Goal: Task Accomplishment & Management: Complete application form

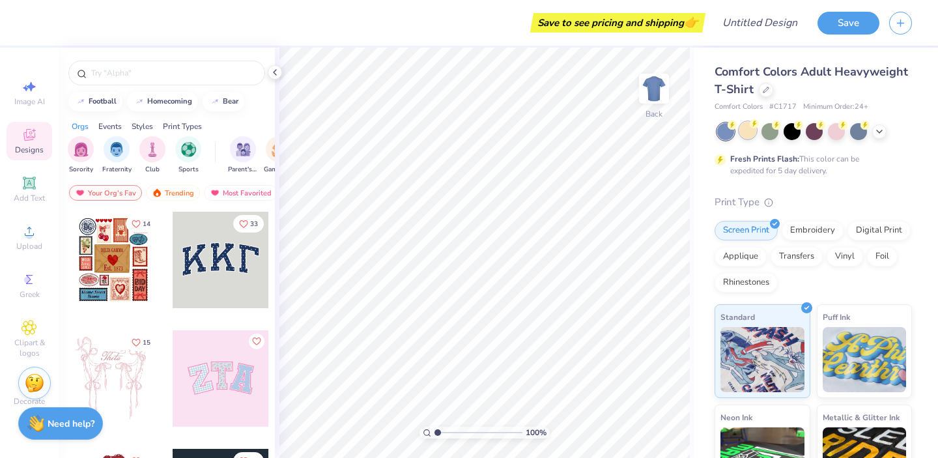
click at [751, 136] on div at bounding box center [747, 130] width 17 height 17
click at [880, 130] on polyline at bounding box center [879, 130] width 5 height 3
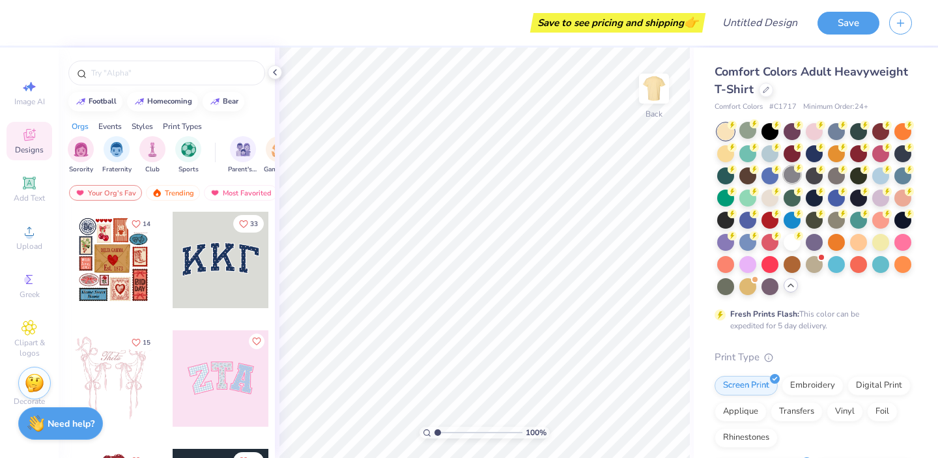
click at [792, 178] on div at bounding box center [792, 174] width 17 height 17
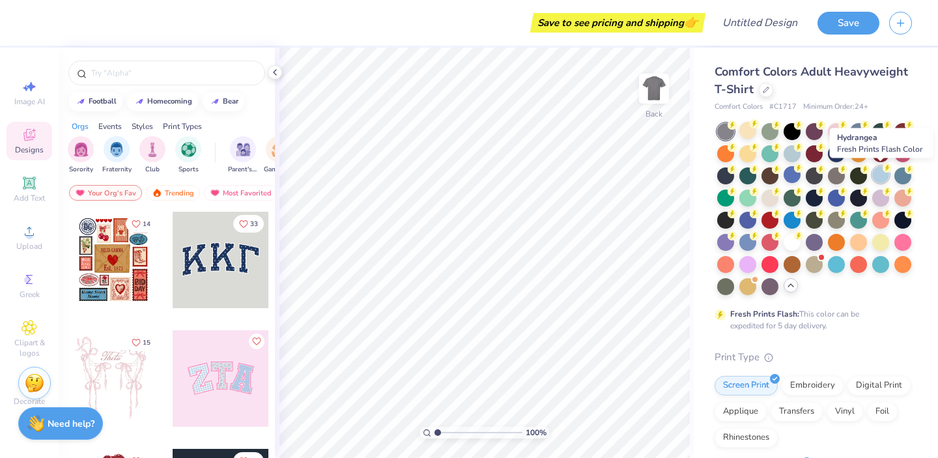
click at [880, 178] on div at bounding box center [880, 174] width 17 height 17
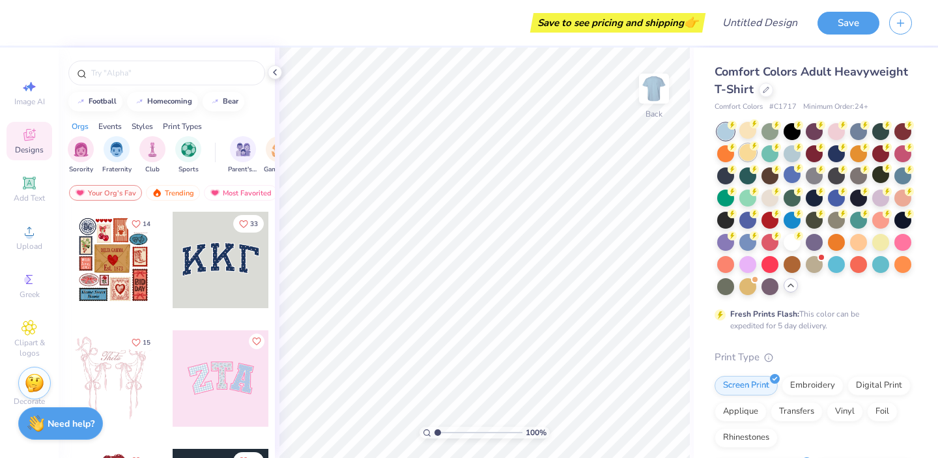
click at [747, 154] on div at bounding box center [747, 152] width 17 height 17
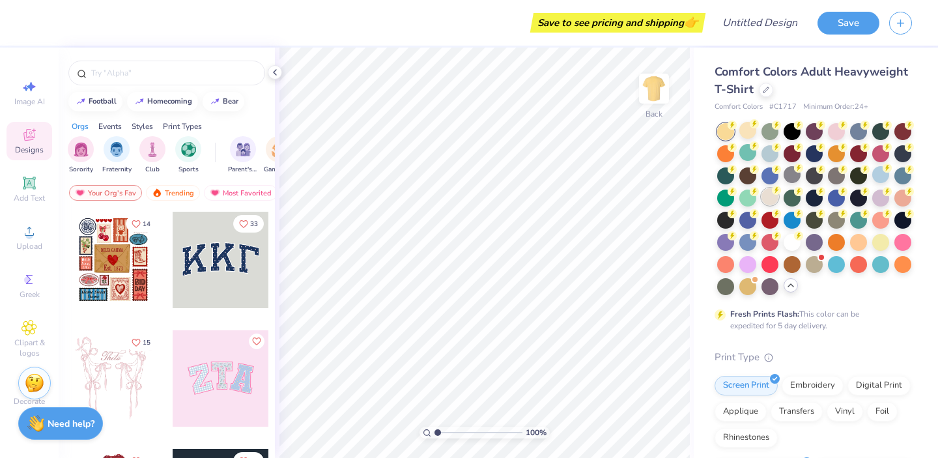
click at [768, 197] on div at bounding box center [770, 196] width 17 height 17
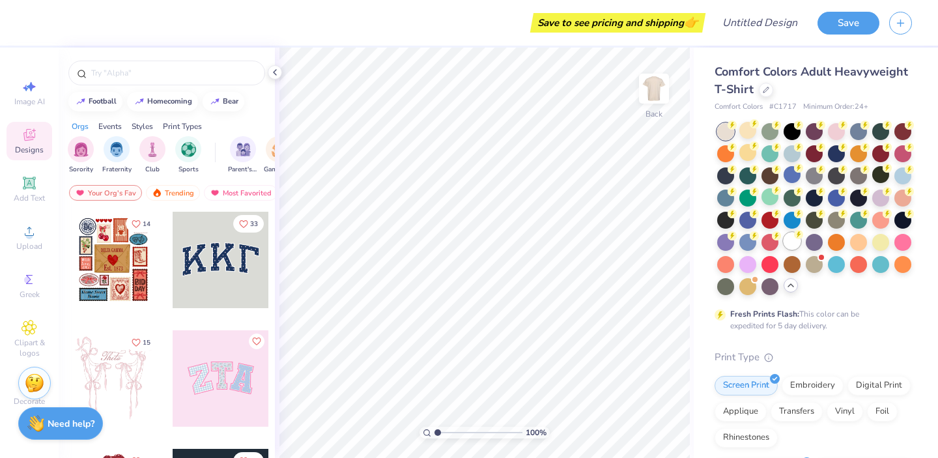
click at [796, 246] on div at bounding box center [792, 241] width 17 height 17
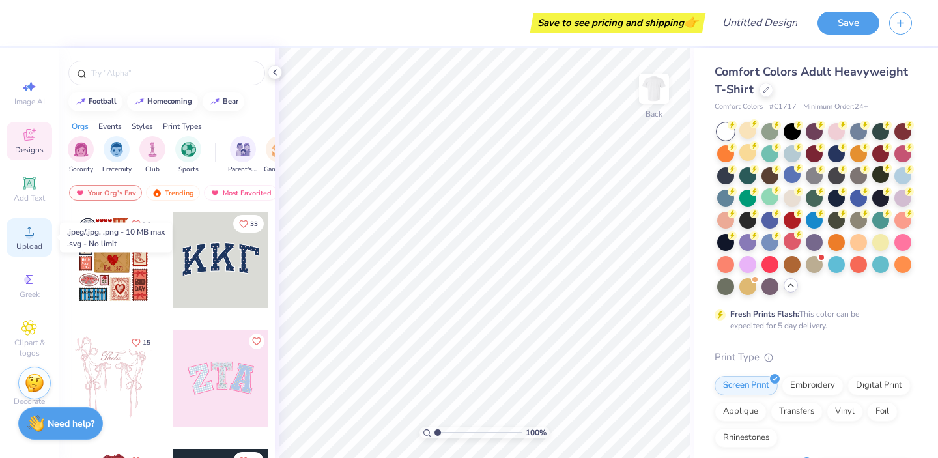
click at [33, 233] on icon at bounding box center [29, 231] width 16 height 16
click at [25, 233] on icon at bounding box center [29, 231] width 16 height 16
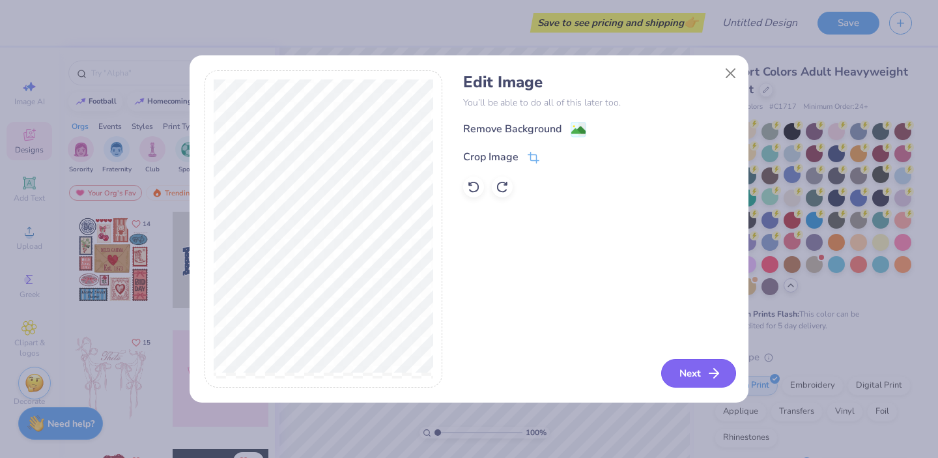
click at [694, 374] on button "Next" at bounding box center [698, 373] width 75 height 29
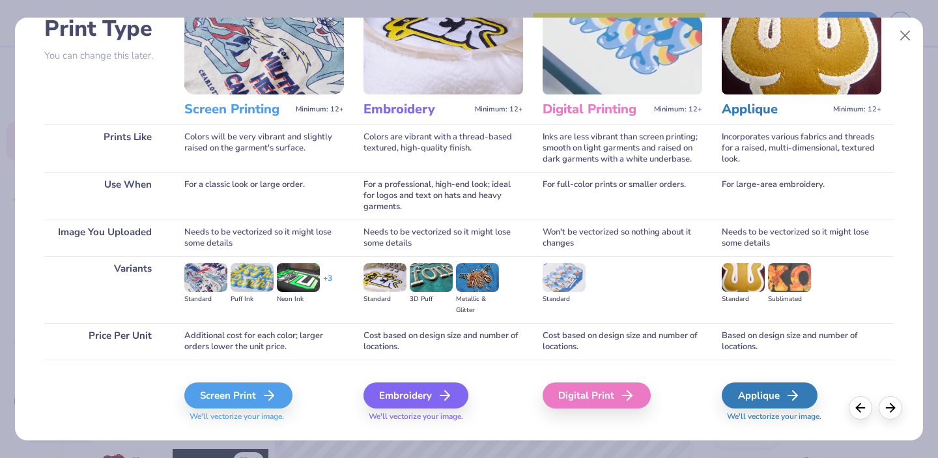
scroll to position [126, 0]
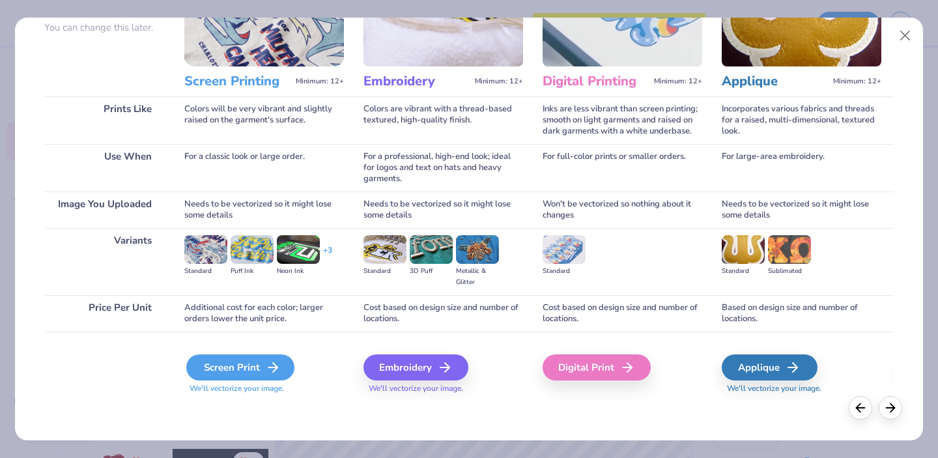
click at [238, 362] on div "Screen Print" at bounding box center [240, 367] width 108 height 26
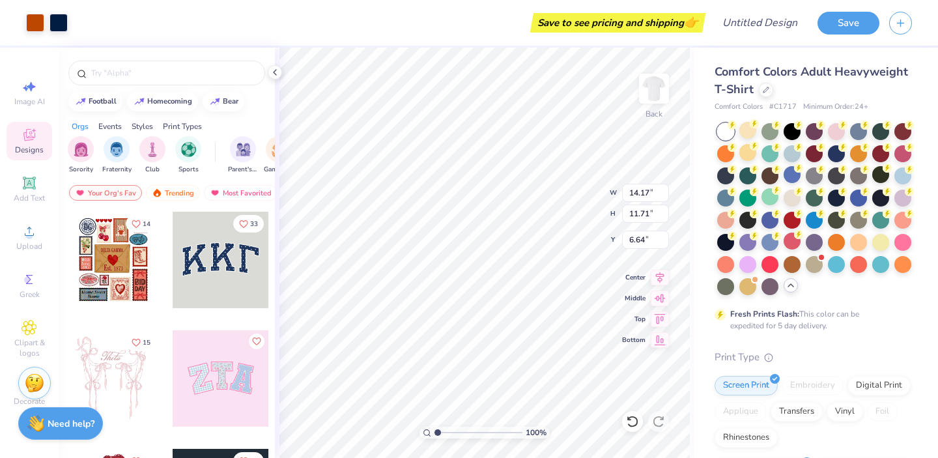
type input "4.84"
type input "4.00"
type input "3.24"
type input "3.70"
type input "3.05"
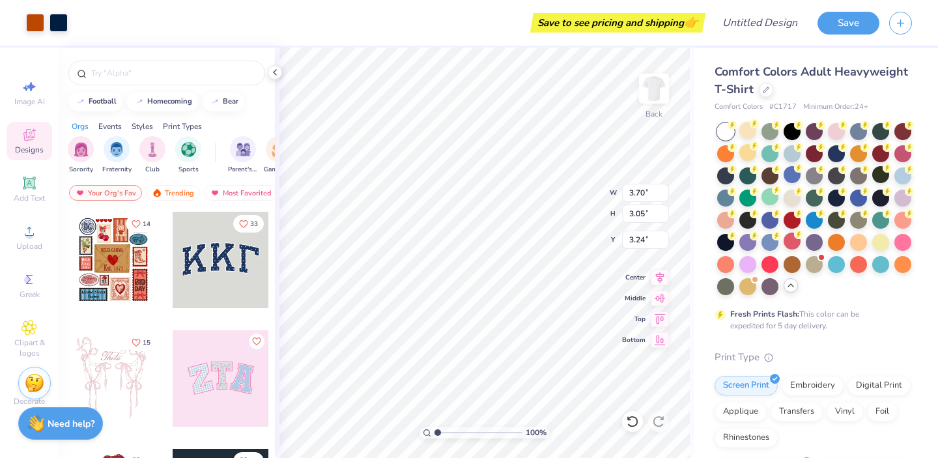
type input "3.90"
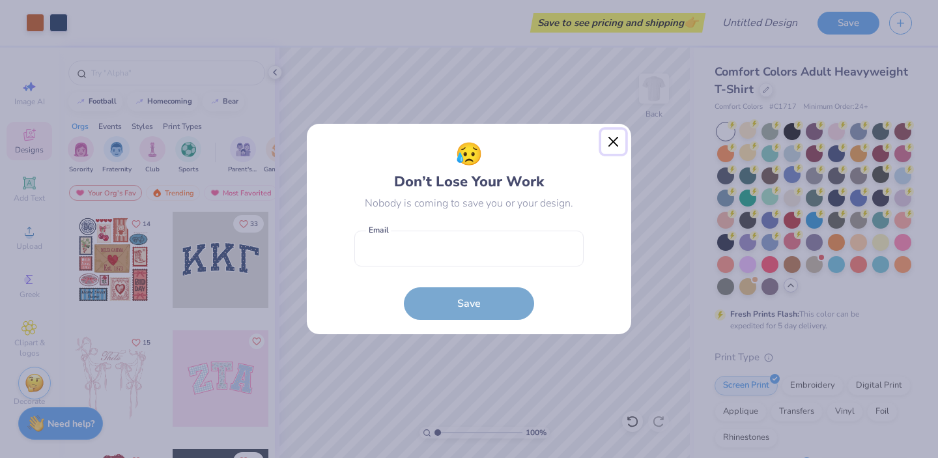
click at [616, 130] on button "Close" at bounding box center [613, 142] width 25 height 25
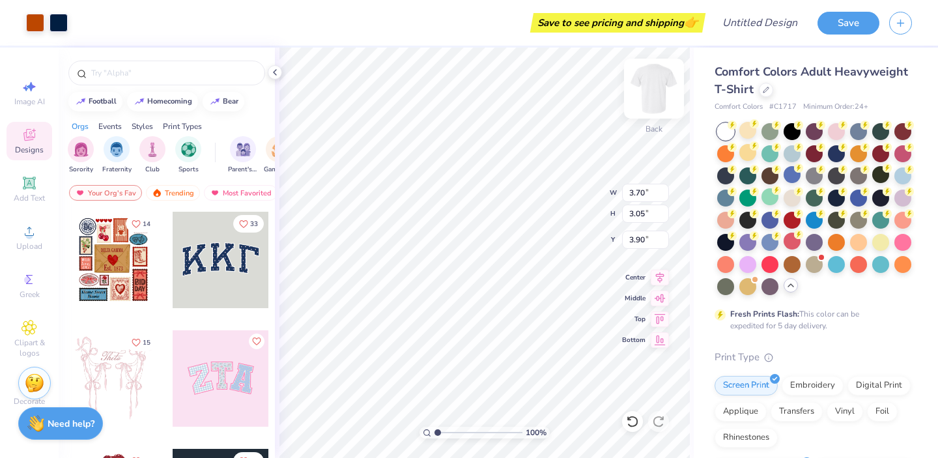
click at [651, 87] on img at bounding box center [654, 89] width 52 height 52
click at [655, 81] on img at bounding box center [654, 89] width 52 height 52
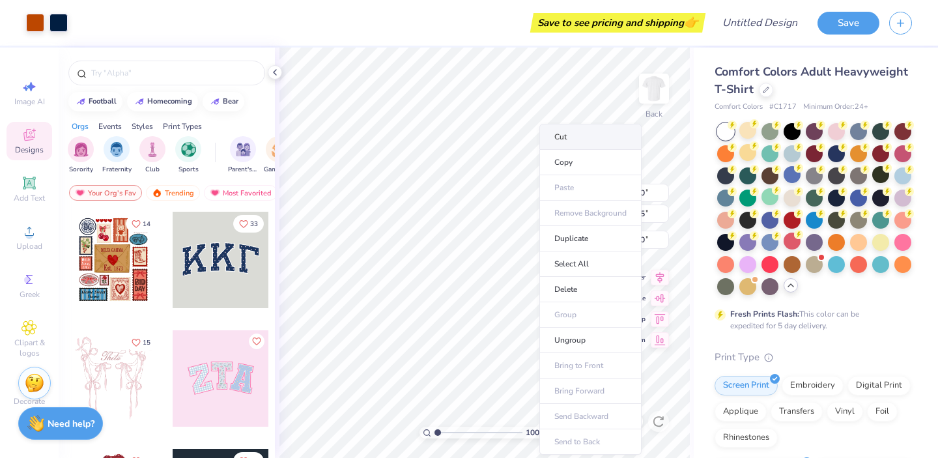
click at [584, 141] on li "Cut" at bounding box center [590, 137] width 102 height 26
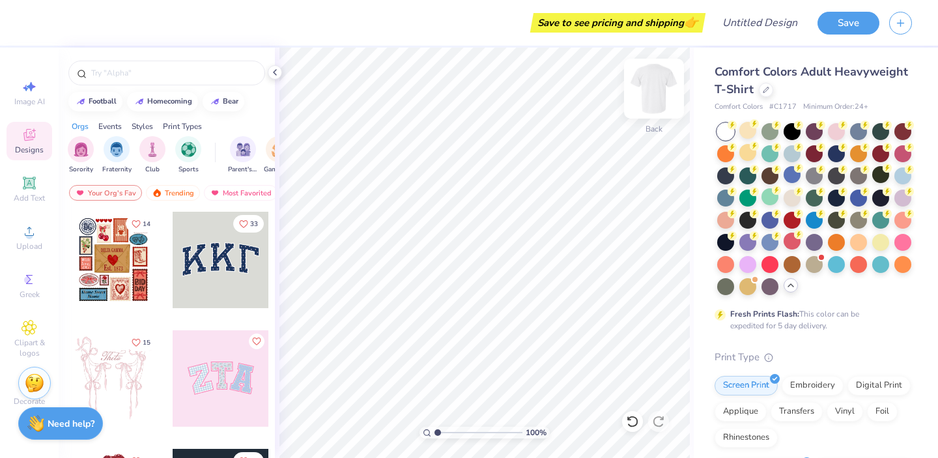
click at [648, 96] on img at bounding box center [654, 89] width 52 height 52
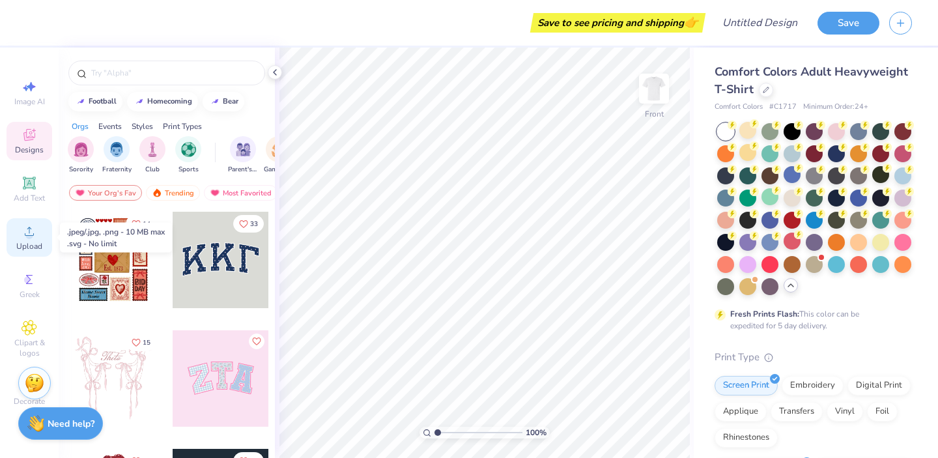
click at [35, 245] on span "Upload" at bounding box center [29, 246] width 26 height 10
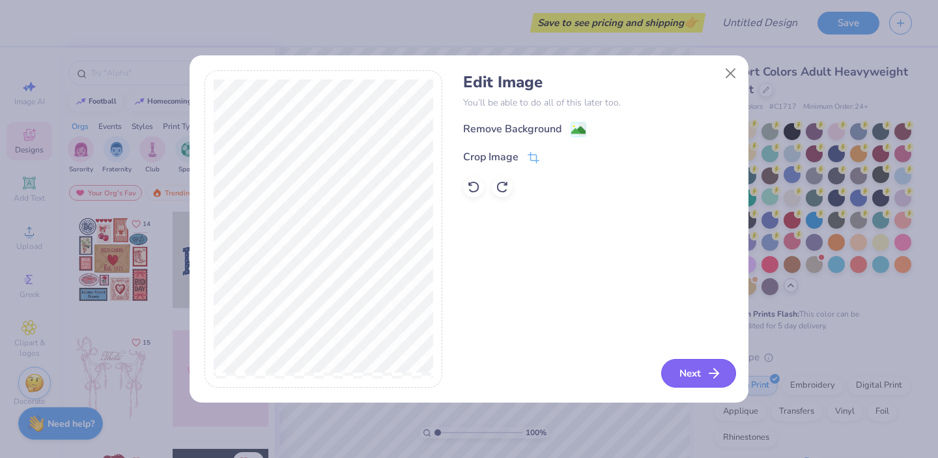
click at [700, 379] on button "Next" at bounding box center [698, 373] width 75 height 29
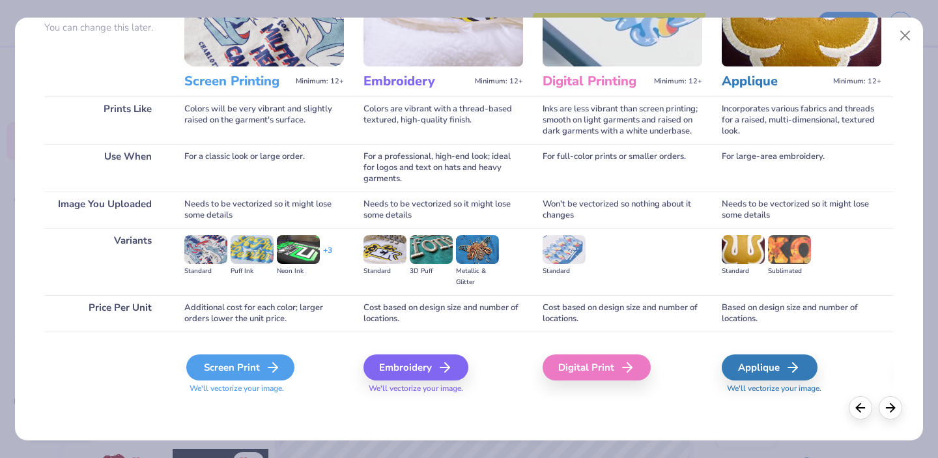
click at [251, 366] on div "Screen Print" at bounding box center [240, 367] width 108 height 26
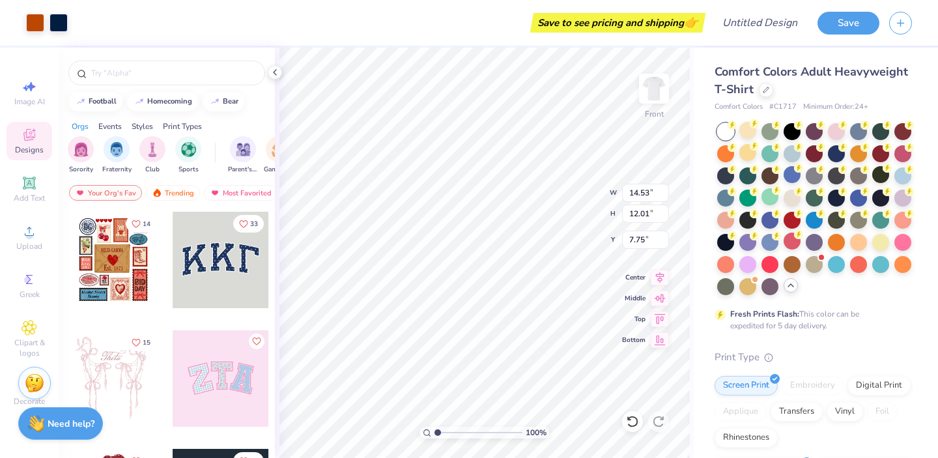
type input "9.65"
type input "7.97"
type input "7.84"
type input "6.22"
click at [655, 92] on img at bounding box center [654, 89] width 52 height 52
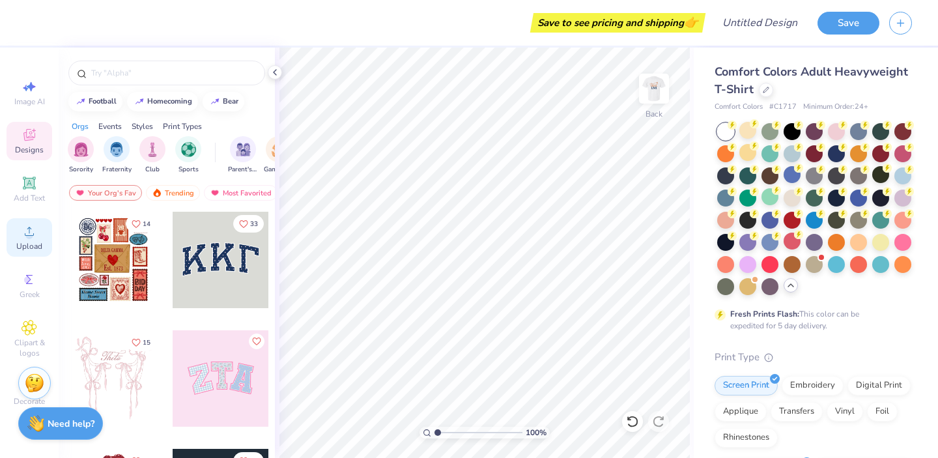
click at [23, 235] on icon at bounding box center [29, 231] width 16 height 16
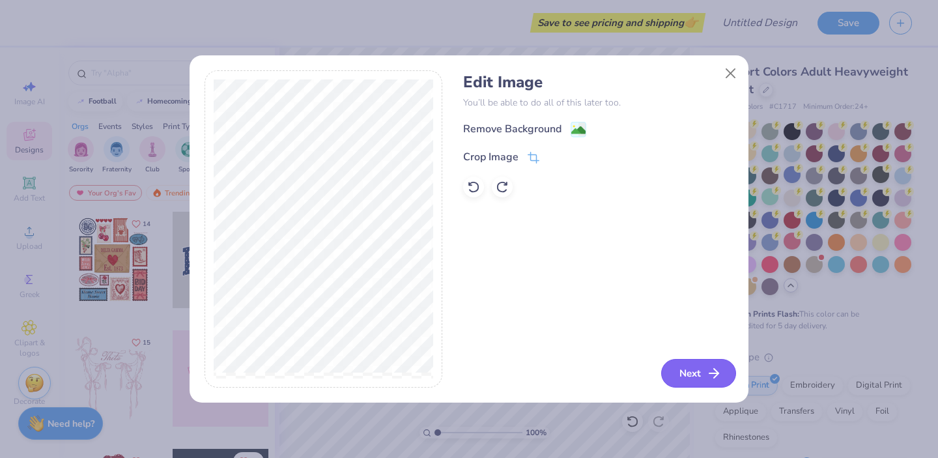
click at [687, 375] on button "Next" at bounding box center [698, 373] width 75 height 29
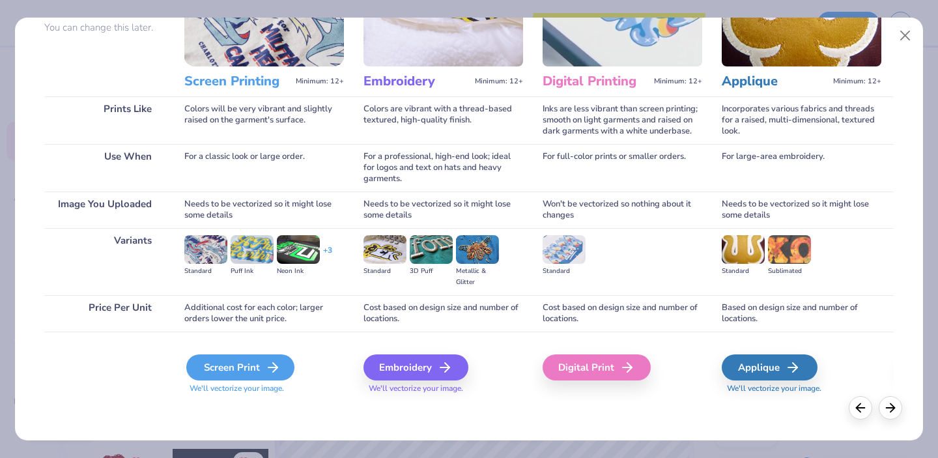
click at [268, 369] on icon at bounding box center [273, 368] width 16 height 16
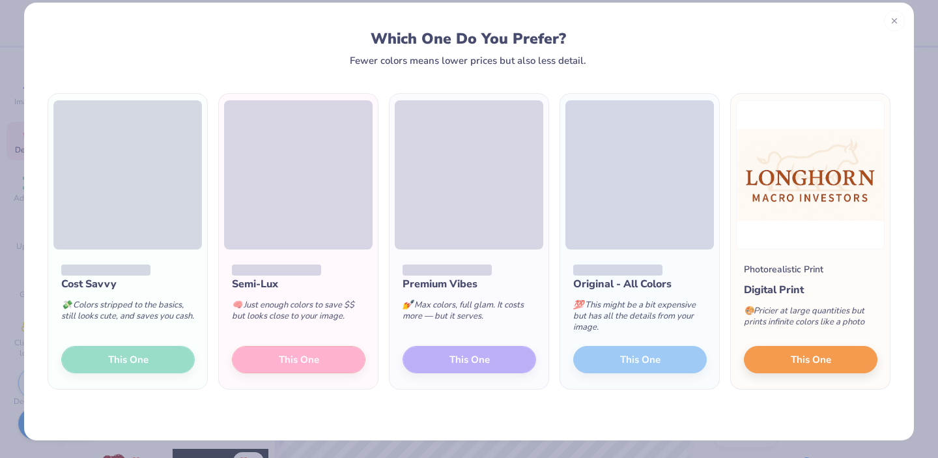
scroll to position [0, 0]
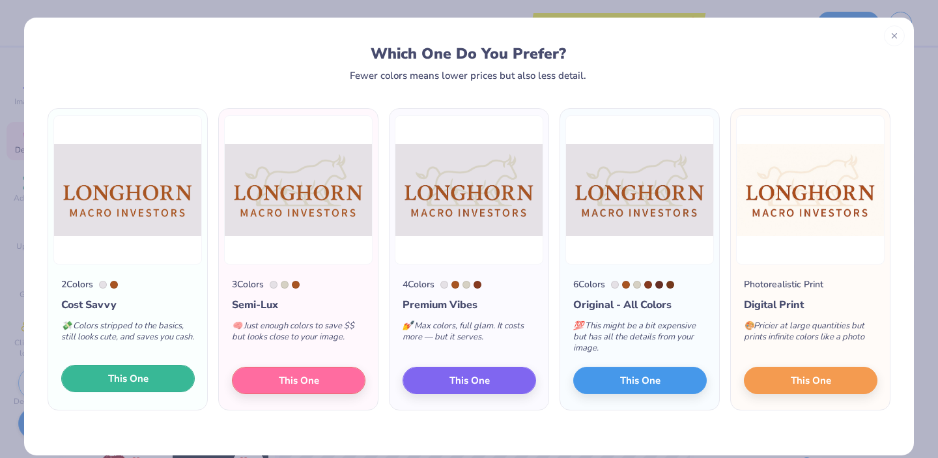
click at [155, 380] on button "This One" at bounding box center [128, 378] width 134 height 27
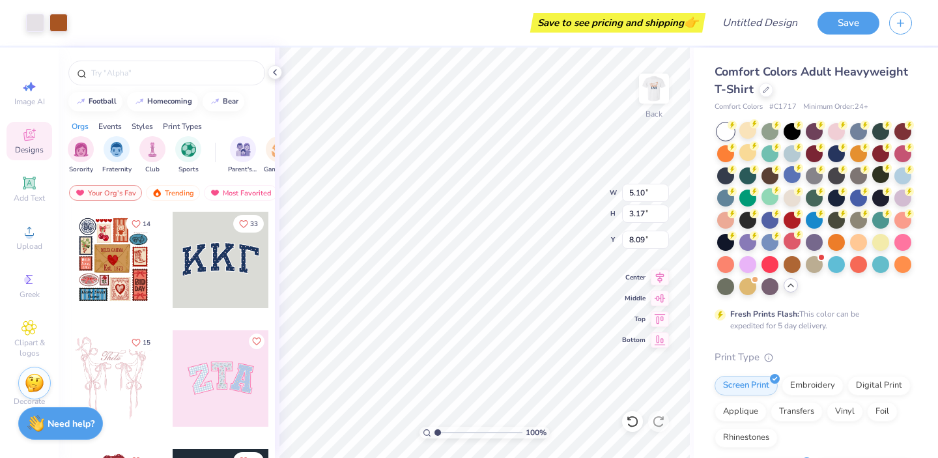
type input "5.10"
type input "3.17"
type input "5.92"
type input "3.69"
type input "4.44"
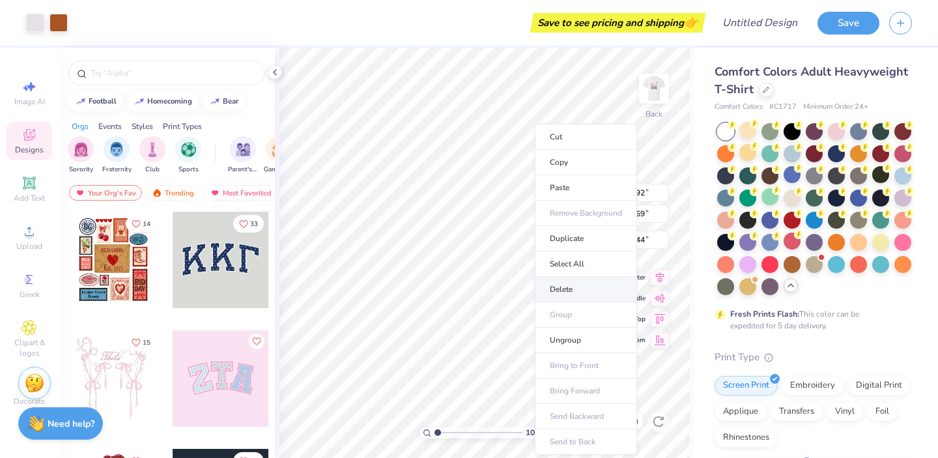
click at [580, 294] on li "Delete" at bounding box center [586, 289] width 102 height 25
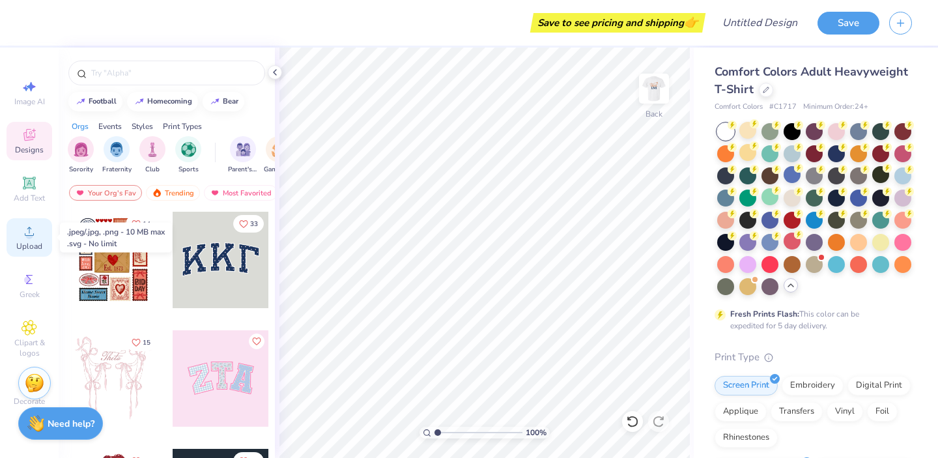
click at [30, 231] on icon at bounding box center [29, 231] width 16 height 16
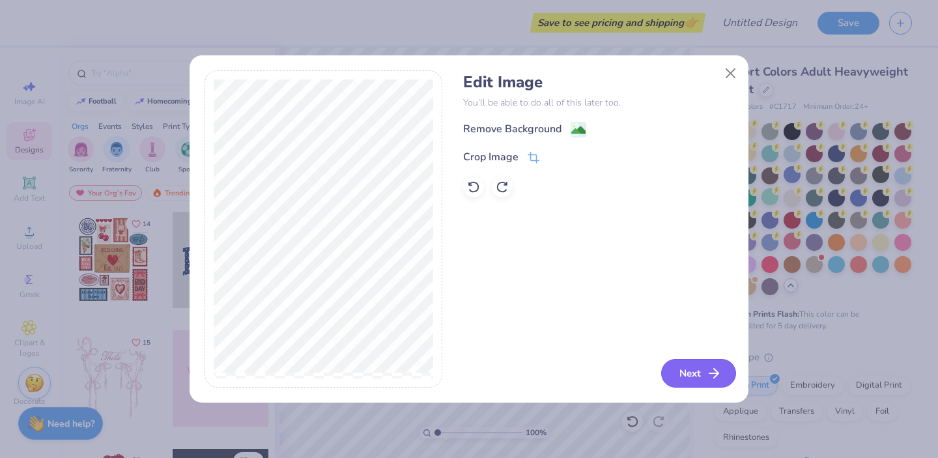
click at [702, 379] on button "Next" at bounding box center [698, 373] width 75 height 29
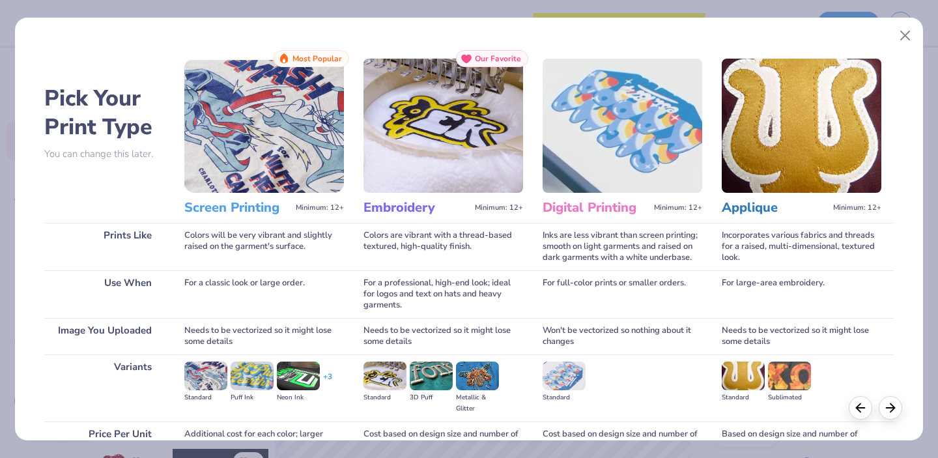
scroll to position [126, 0]
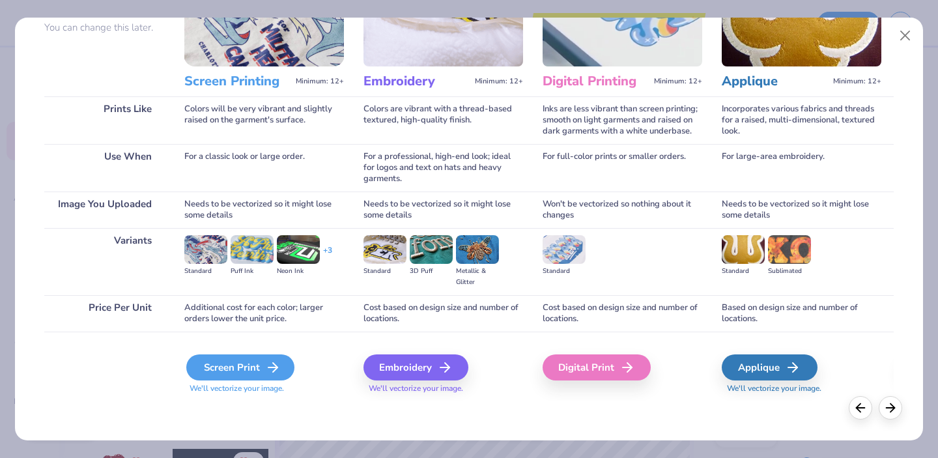
click at [250, 368] on div "Screen Print" at bounding box center [240, 367] width 108 height 26
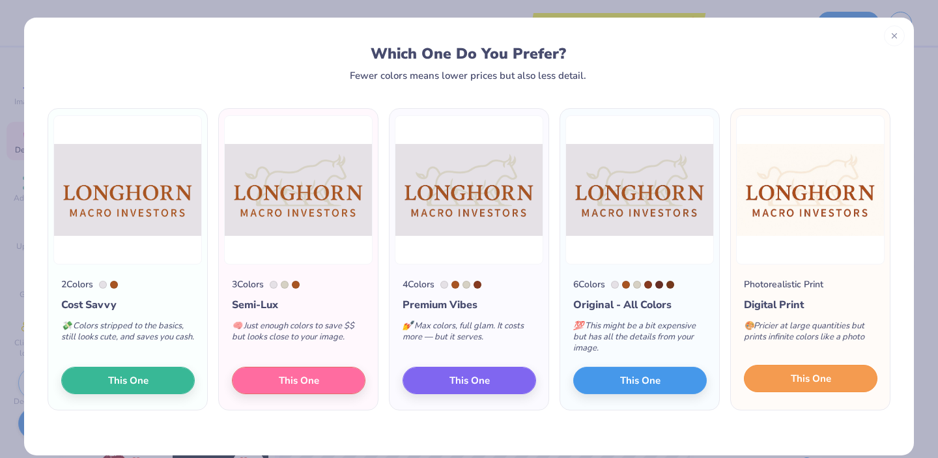
click at [802, 379] on span "This One" at bounding box center [811, 378] width 40 height 15
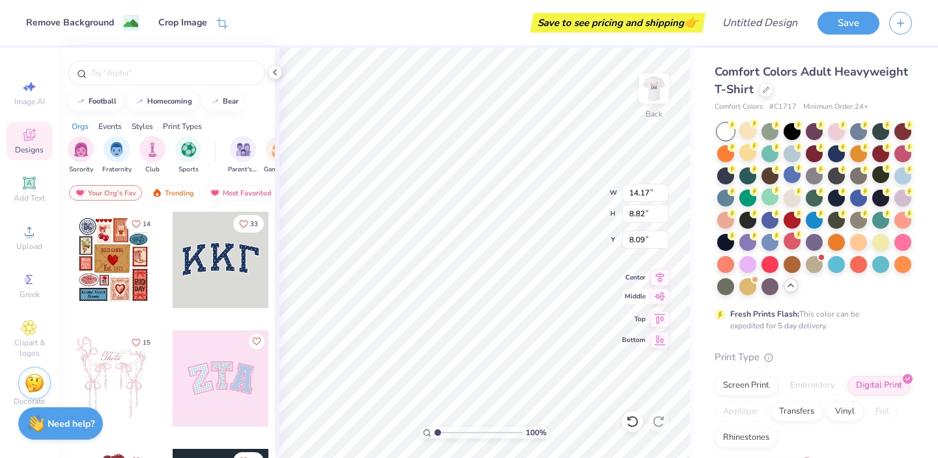
type input "4.72"
type input "2.94"
type input "3.72"
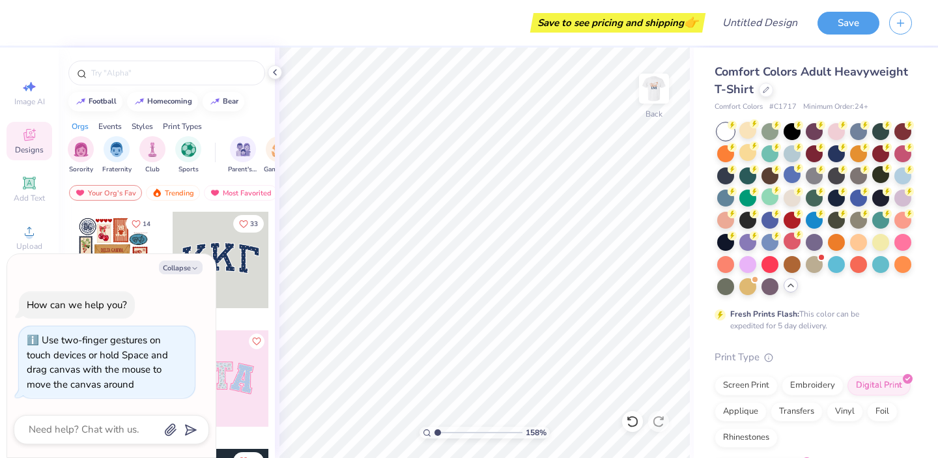
type input "1"
drag, startPoint x: 438, startPoint y: 432, endPoint x: 431, endPoint y: 435, distance: 7.9
click at [435, 435] on input "range" at bounding box center [479, 433] width 88 height 12
click at [645, 91] on img at bounding box center [654, 89] width 52 height 52
click at [656, 104] on div "100 % Front W 9.65 9.65 " H 7.97 7.97 " Y 6.22 6.22 " Center Middle Top Bottom" at bounding box center [484, 253] width 419 height 410
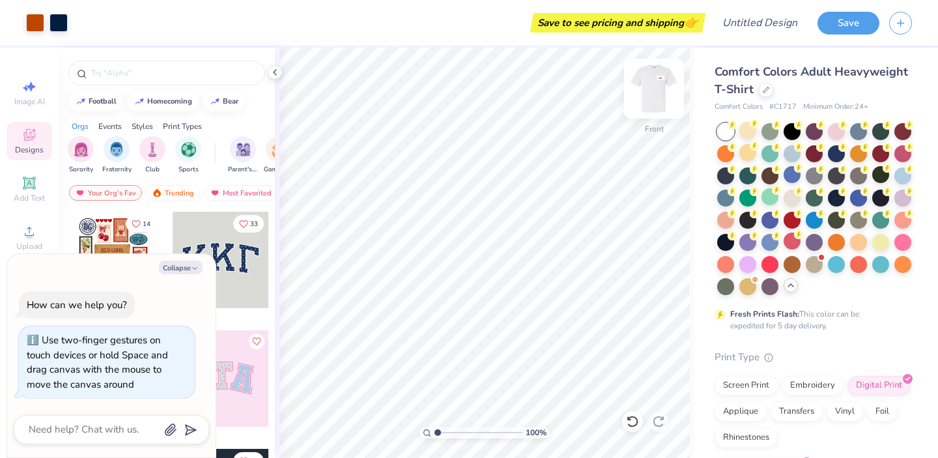
click at [656, 91] on img at bounding box center [654, 89] width 52 height 52
click at [650, 81] on div "100 % Back W 4.72 4.72 " H 2.94 2.94 " Y 3.72 3.72 " Center Middle Top Bottom" at bounding box center [484, 253] width 419 height 410
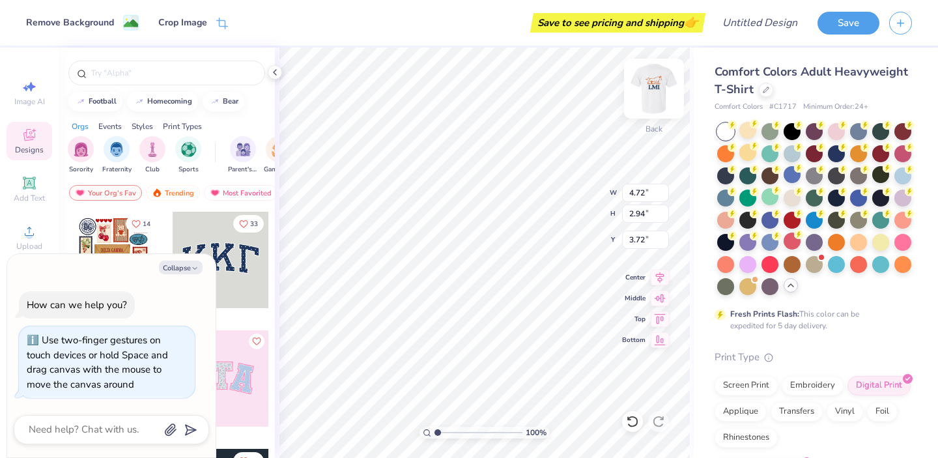
click at [659, 89] on div "100 % Back W 4.72 4.72 " H 2.94 2.94 " Y 3.72 3.72 " Center Middle Top Bottom" at bounding box center [484, 253] width 419 height 410
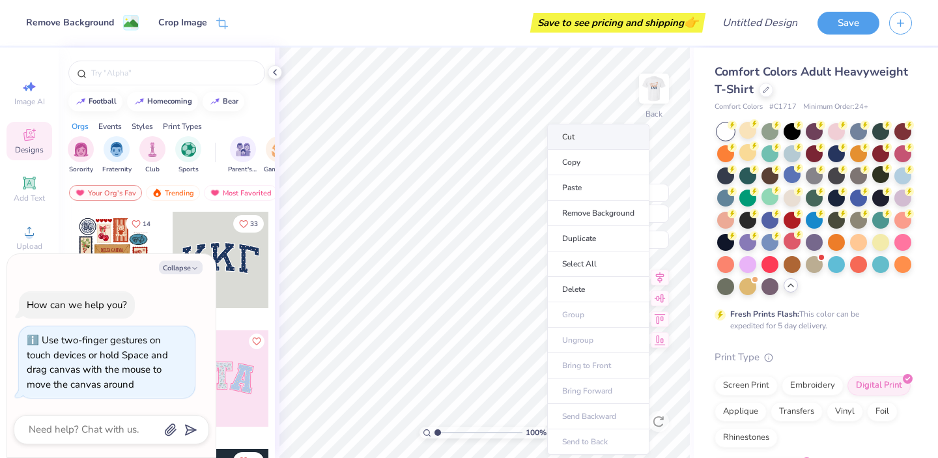
click at [601, 142] on li "Cut" at bounding box center [598, 137] width 102 height 26
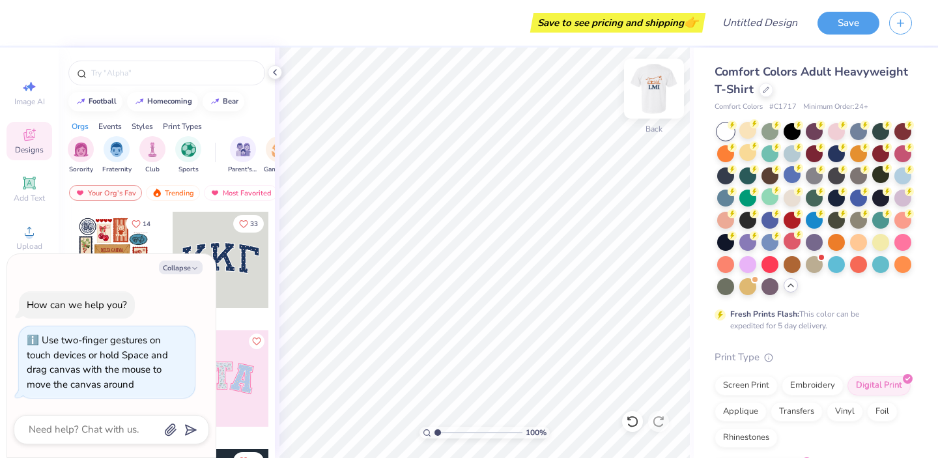
click at [652, 91] on img at bounding box center [654, 89] width 52 height 52
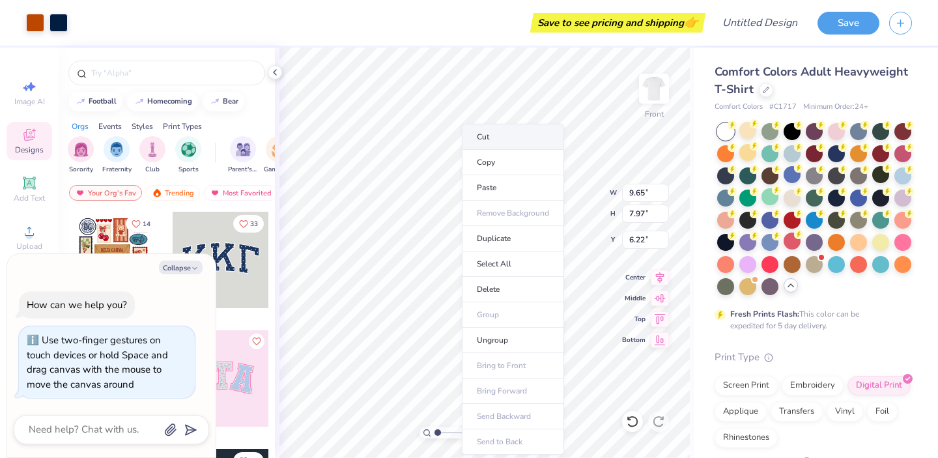
click at [513, 141] on li "Cut" at bounding box center [513, 137] width 102 height 26
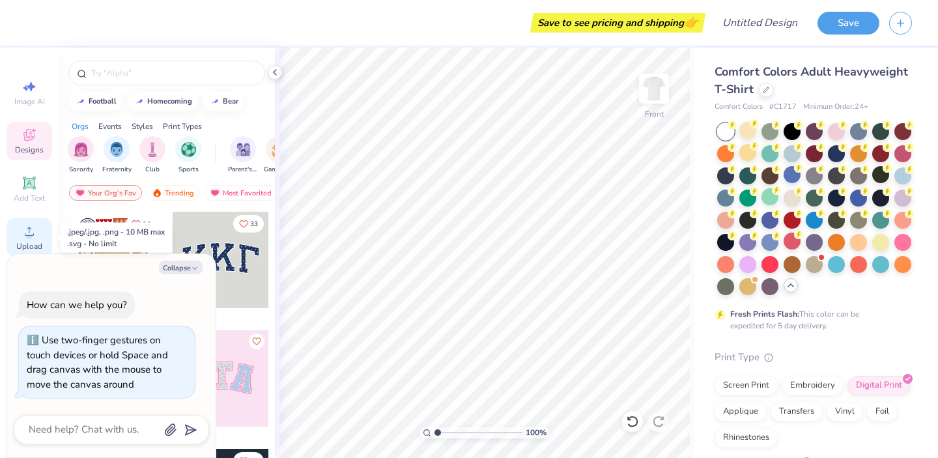
click at [34, 236] on icon at bounding box center [29, 231] width 16 height 16
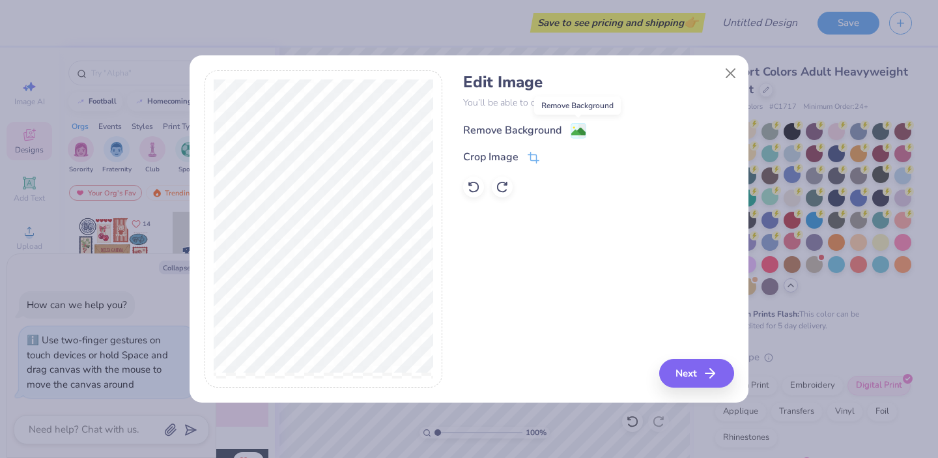
click at [575, 132] on image at bounding box center [578, 131] width 14 height 14
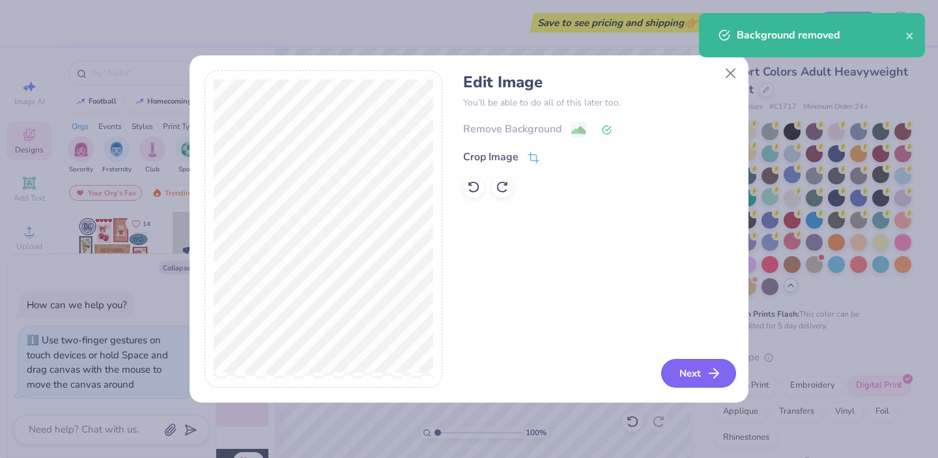
click at [692, 375] on button "Next" at bounding box center [698, 373] width 75 height 29
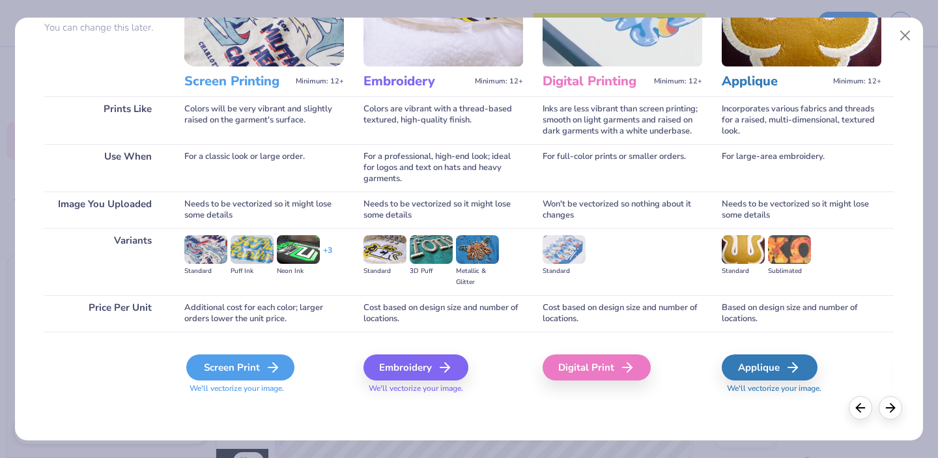
click at [247, 358] on div "Screen Print" at bounding box center [240, 367] width 108 height 26
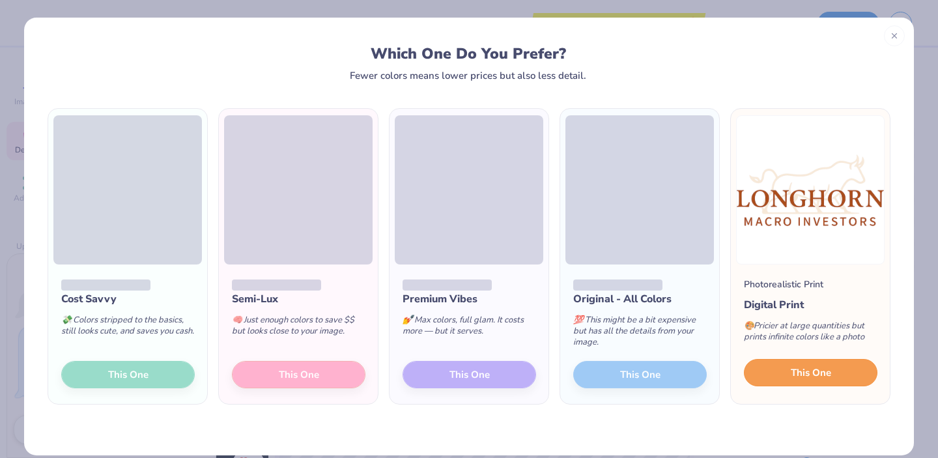
click at [827, 373] on span "This One" at bounding box center [811, 372] width 40 height 15
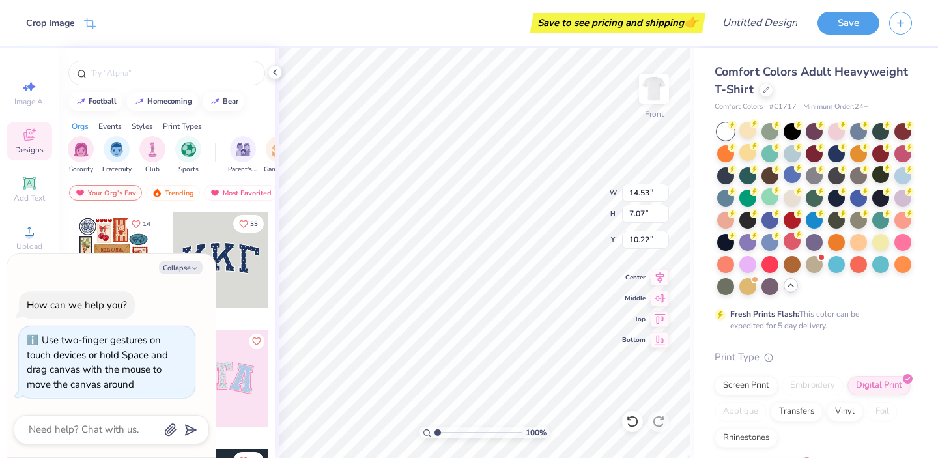
type textarea "x"
type input "6.37"
type textarea "x"
type input "12.77"
type input "6.21"
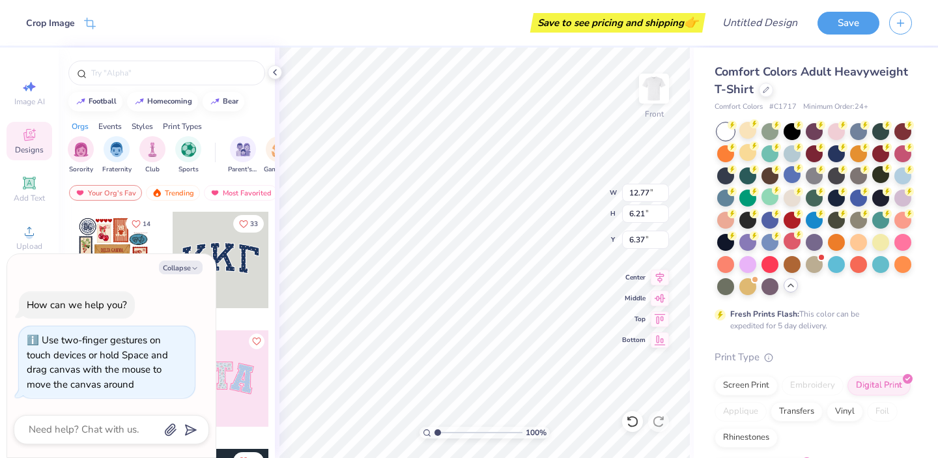
type textarea "x"
type input "7.54"
click at [647, 107] on img at bounding box center [654, 89] width 52 height 52
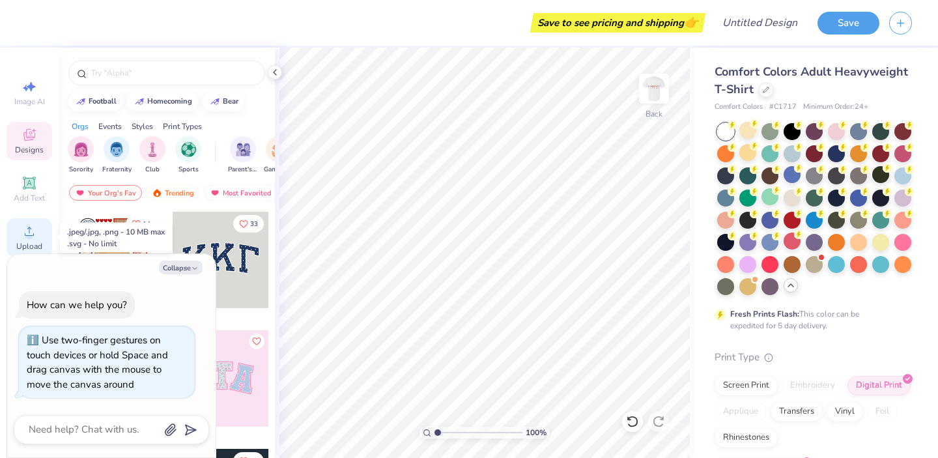
click at [30, 242] on span "Upload" at bounding box center [29, 246] width 26 height 10
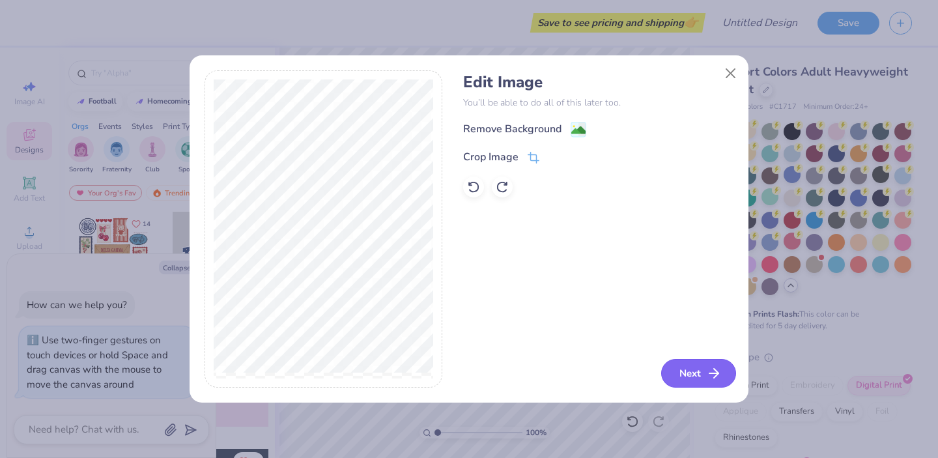
click at [693, 371] on button "Next" at bounding box center [698, 373] width 75 height 29
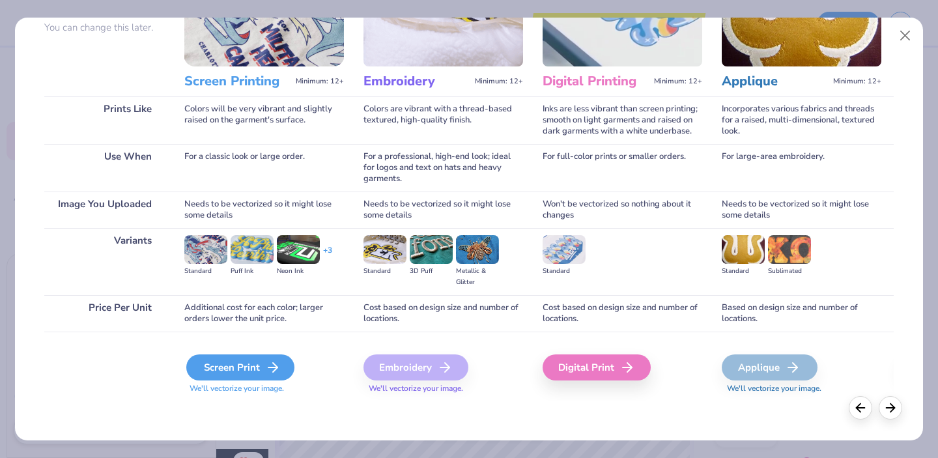
click at [250, 371] on div "Screen Print" at bounding box center [240, 367] width 108 height 26
type textarea "x"
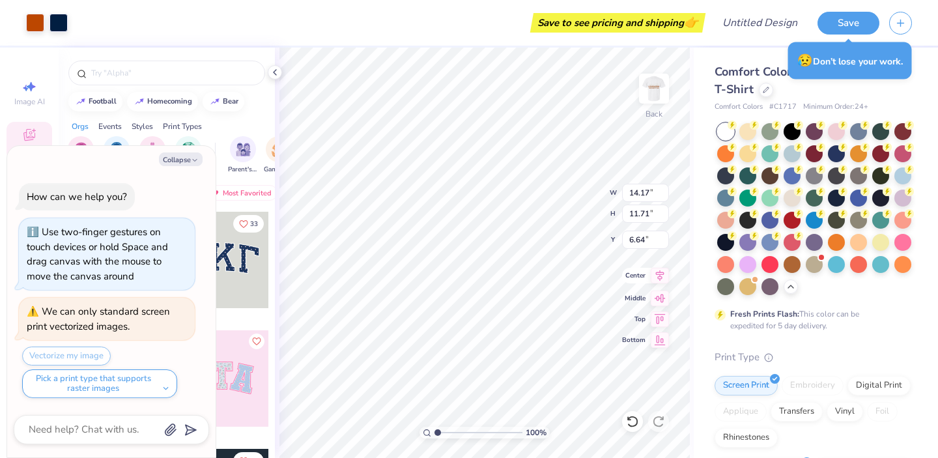
type textarea "x"
type input "3.96"
type input "3.28"
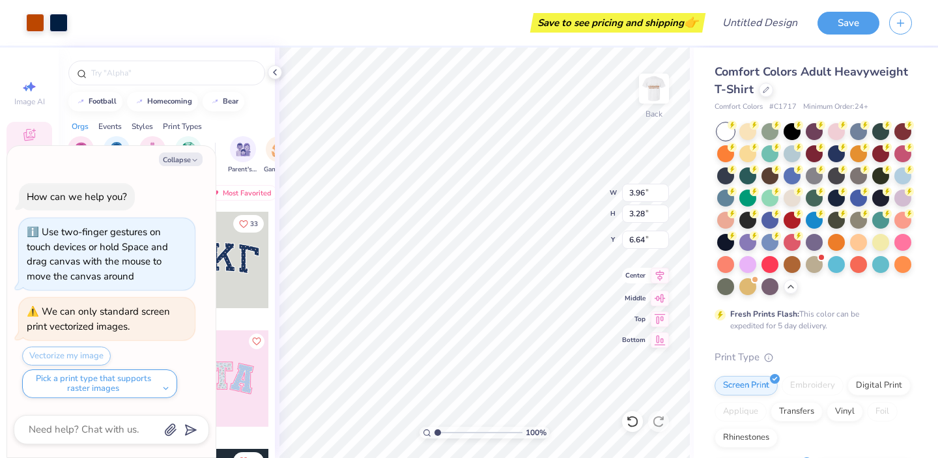
type textarea "x"
type input "4.15"
click at [660, 98] on img at bounding box center [654, 89] width 52 height 52
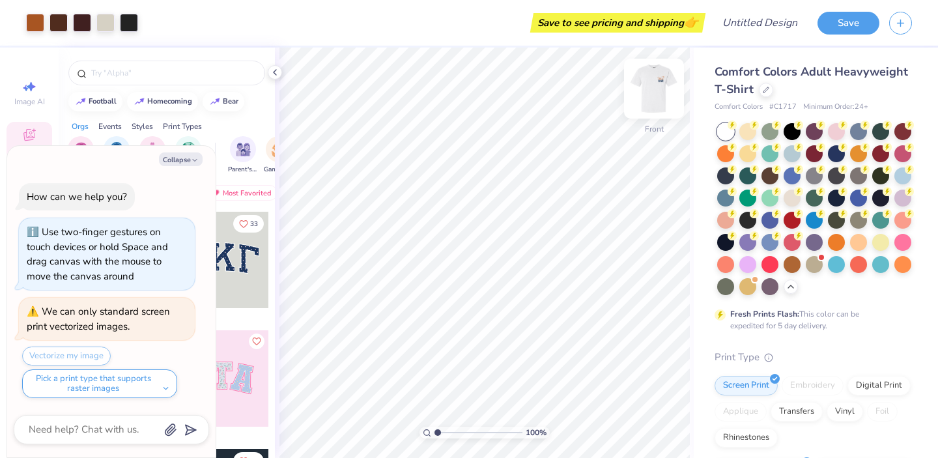
click at [661, 84] on img at bounding box center [654, 89] width 52 height 52
click at [654, 96] on img at bounding box center [654, 89] width 52 height 52
click at [655, 82] on img at bounding box center [654, 89] width 52 height 52
type textarea "x"
click at [667, 100] on img at bounding box center [654, 89] width 52 height 52
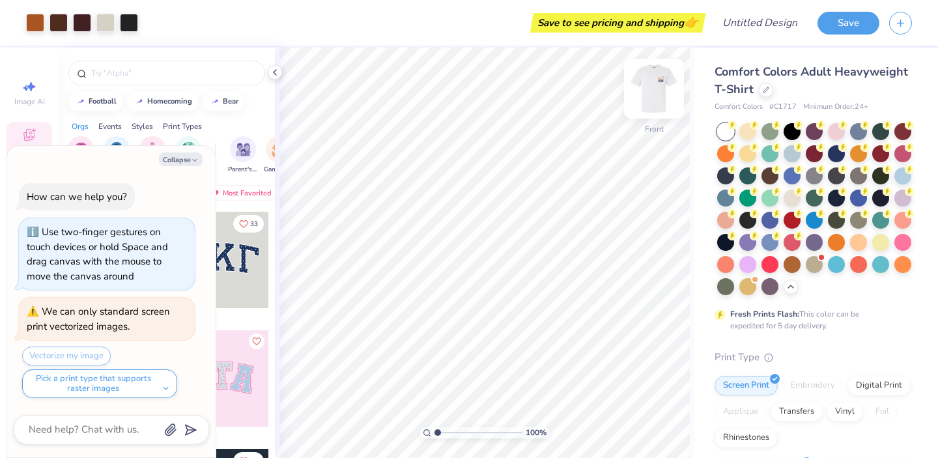
click at [656, 94] on img at bounding box center [654, 89] width 52 height 52
click at [192, 158] on icon "button" at bounding box center [195, 160] width 8 height 8
type textarea "x"
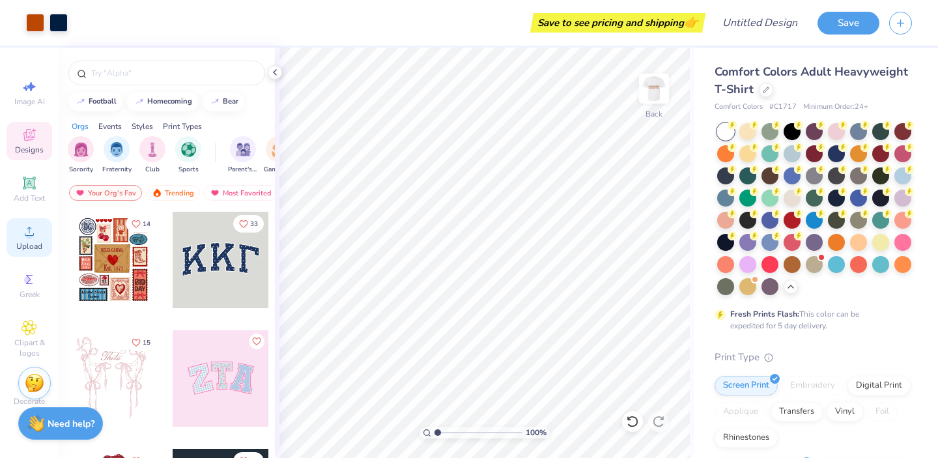
click at [28, 238] on circle at bounding box center [28, 235] width 7 height 7
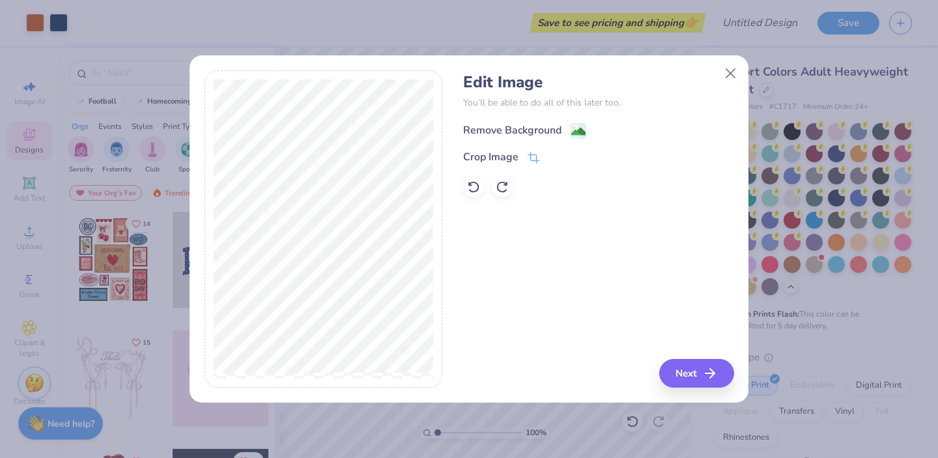
click at [580, 126] on image at bounding box center [578, 131] width 14 height 14
click at [709, 380] on icon "button" at bounding box center [714, 373] width 16 height 16
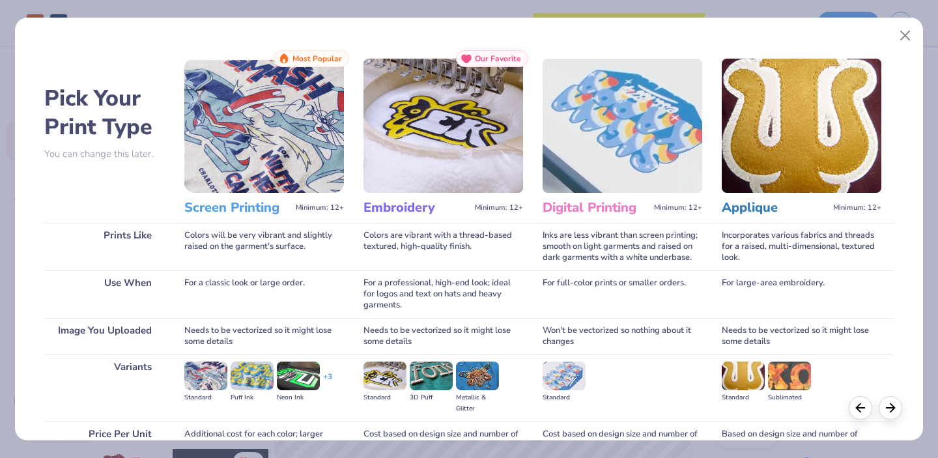
scroll to position [126, 0]
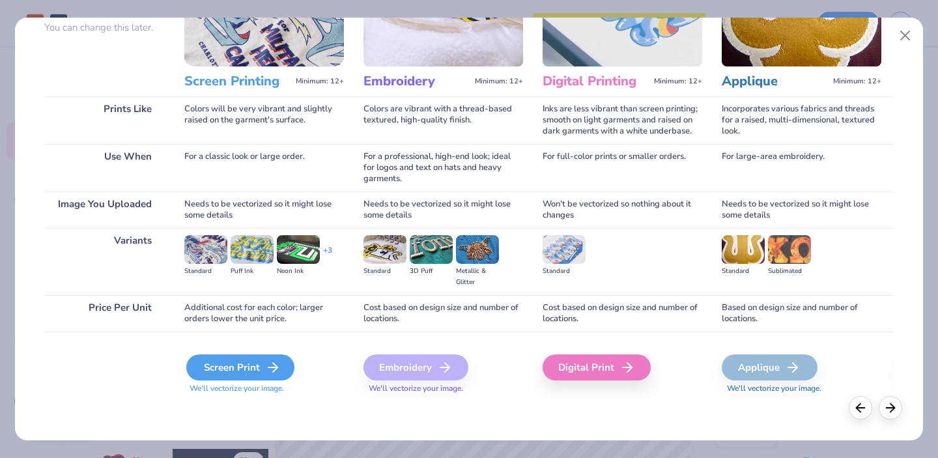
click at [245, 358] on div "Screen Print" at bounding box center [240, 367] width 108 height 26
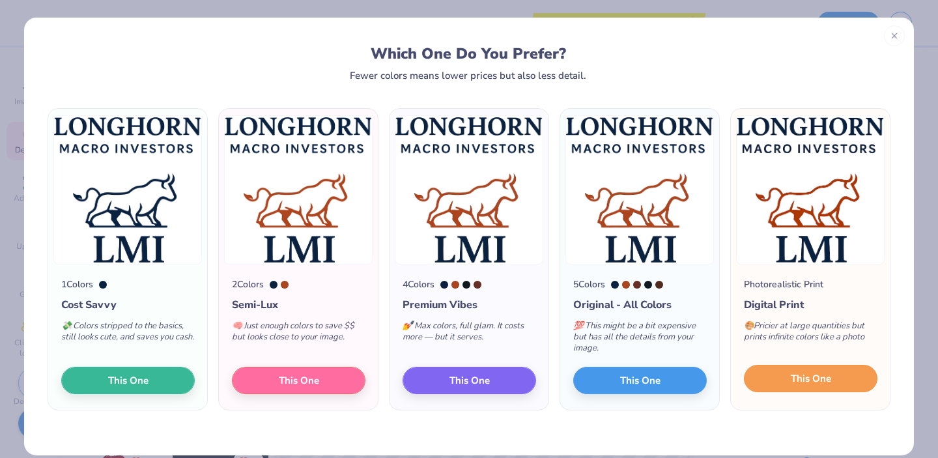
click at [819, 386] on button "This One" at bounding box center [811, 378] width 134 height 27
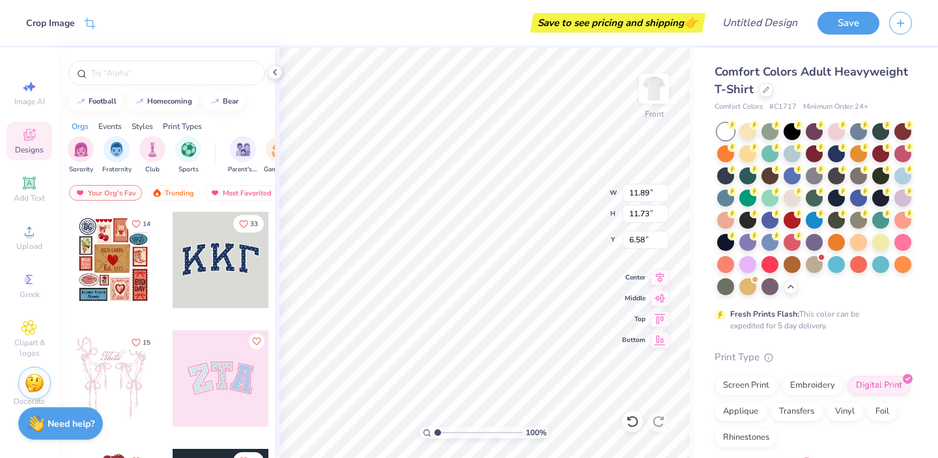
type input "11.89"
type input "11.73"
type input "6.40"
click at [754, 154] on div at bounding box center [747, 152] width 17 height 17
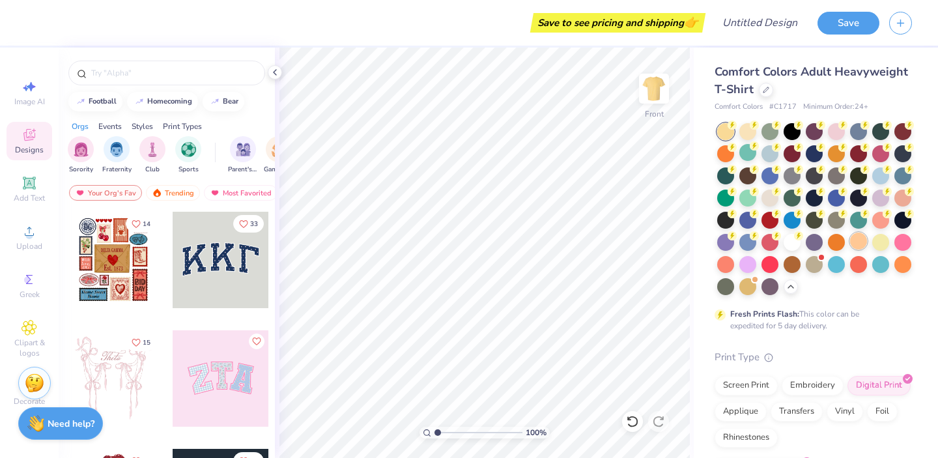
click at [861, 242] on div at bounding box center [858, 241] width 17 height 17
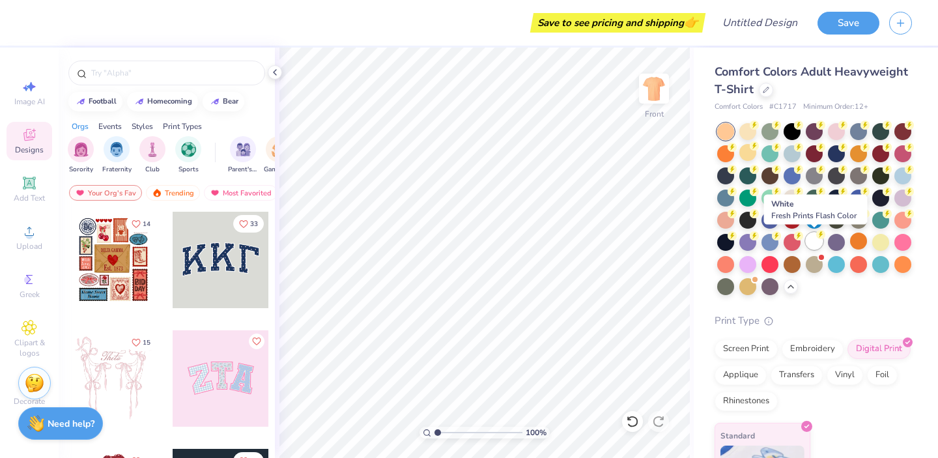
click at [759, 130] on circle at bounding box center [754, 125] width 9 height 9
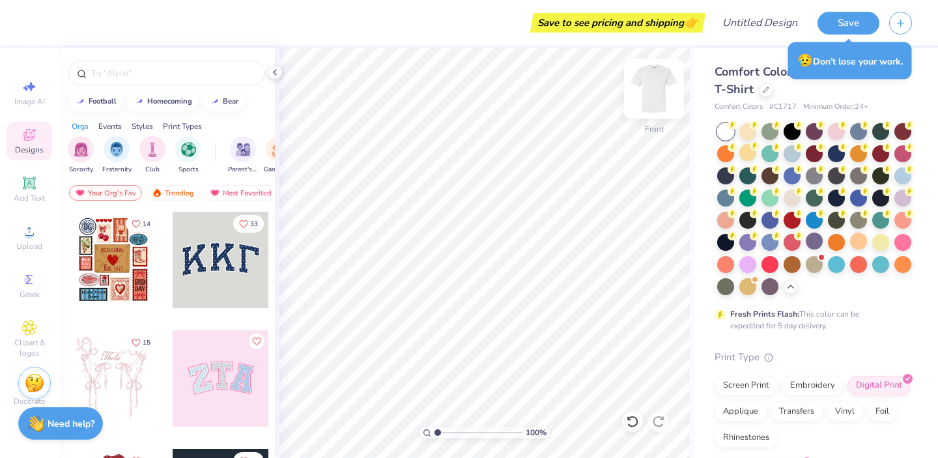
click at [653, 96] on img at bounding box center [654, 89] width 52 height 52
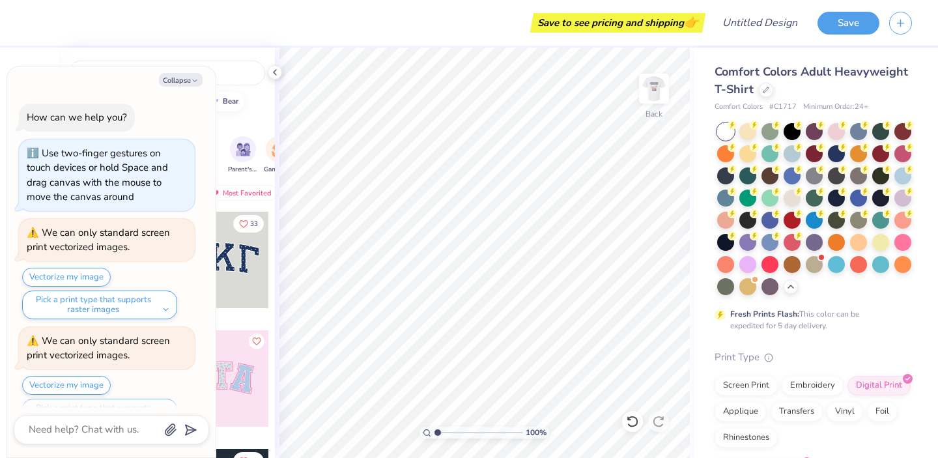
scroll to position [29, 0]
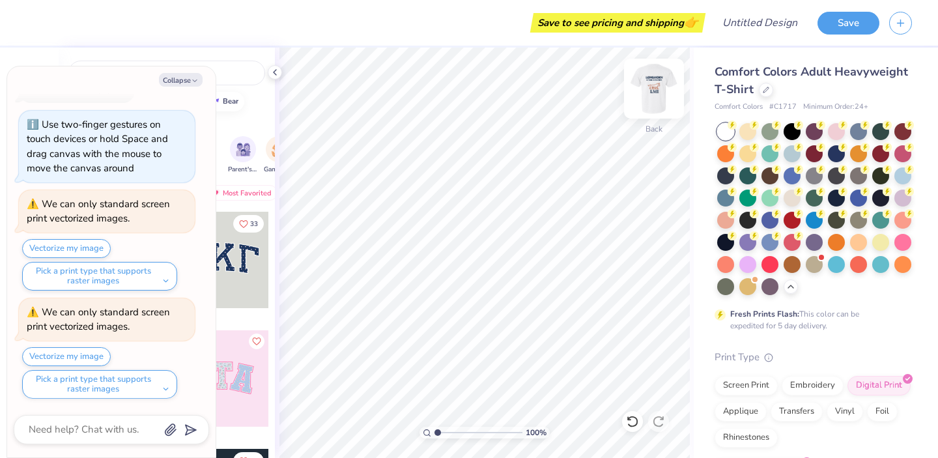
click at [652, 85] on img at bounding box center [654, 89] width 52 height 52
click at [652, 85] on img at bounding box center [654, 89] width 26 height 26
type textarea "x"
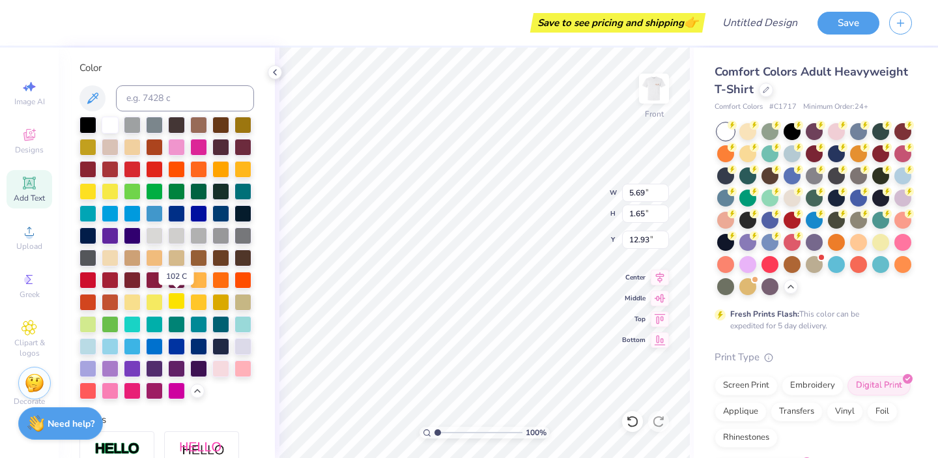
scroll to position [234, 0]
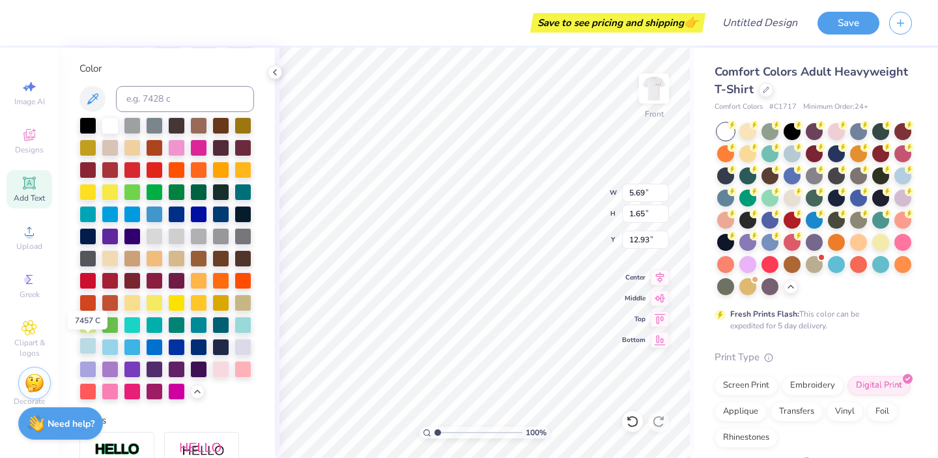
click at [84, 346] on div at bounding box center [87, 345] width 17 height 17
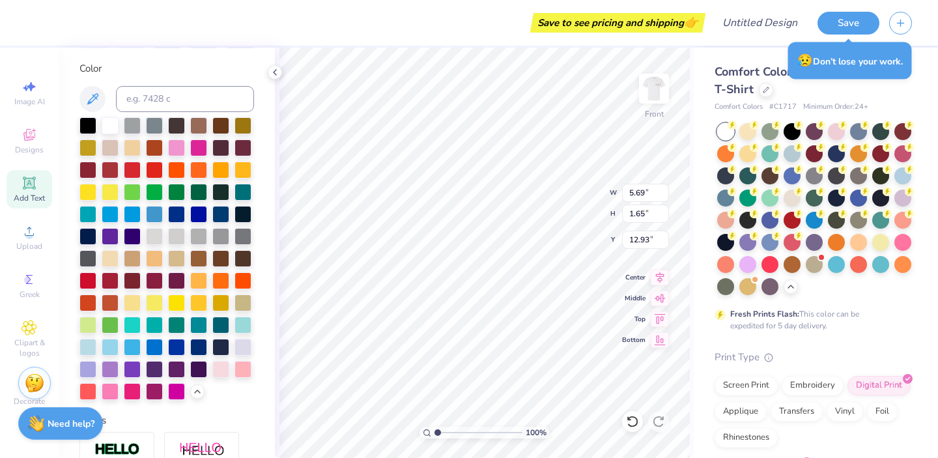
scroll to position [0, 0]
type input "5.69"
type input "12.93"
type textarea "j"
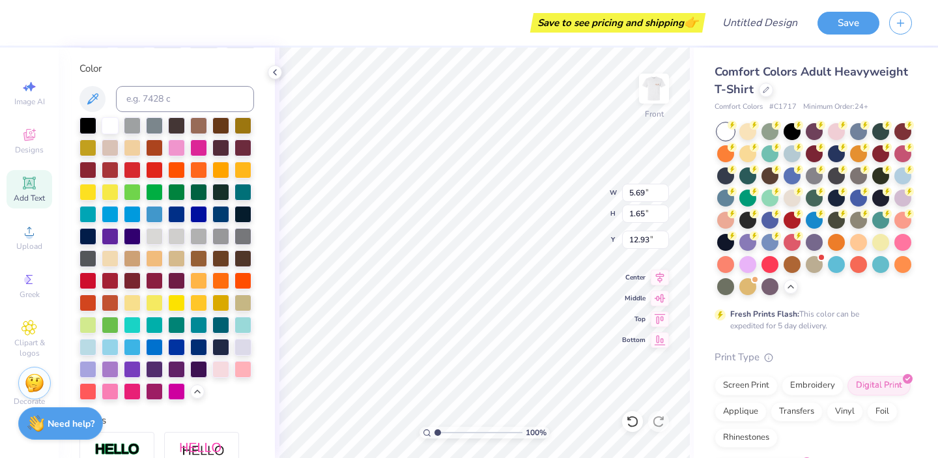
scroll to position [0, 3]
type textarea "JOIN THE HERD"
click at [85, 348] on div at bounding box center [87, 345] width 17 height 17
type input "10.04"
type input "9.89"
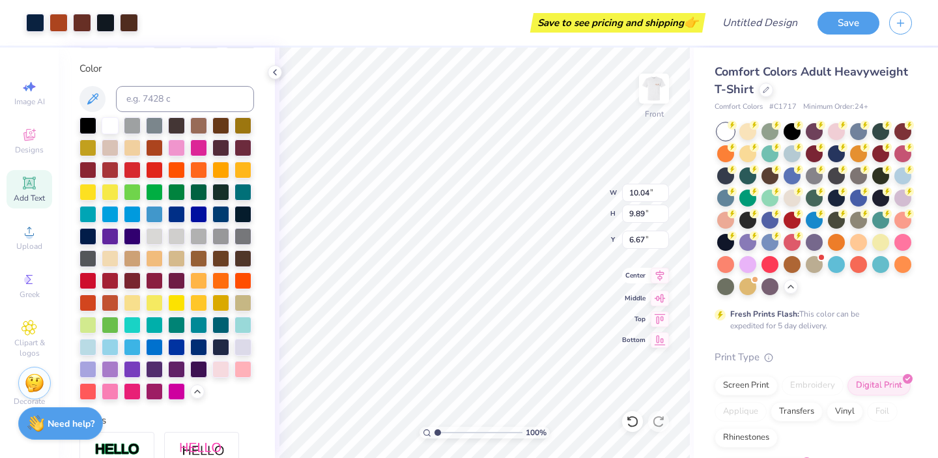
type input "5.40"
type input "14.53"
type input "1.47"
type input "13.01"
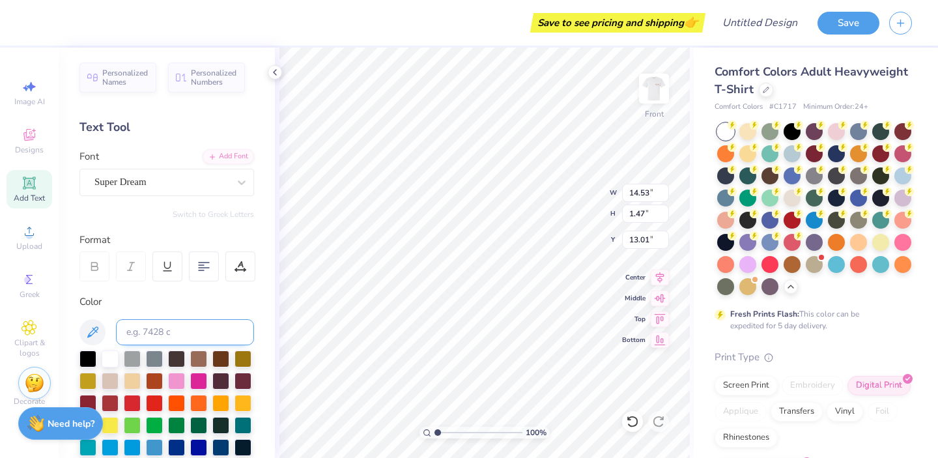
scroll to position [0, 0]
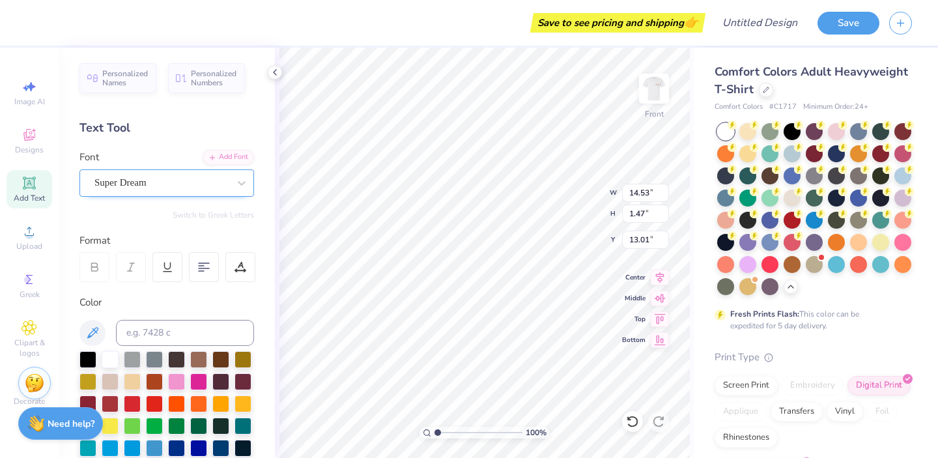
click at [194, 175] on div at bounding box center [161, 183] width 134 height 18
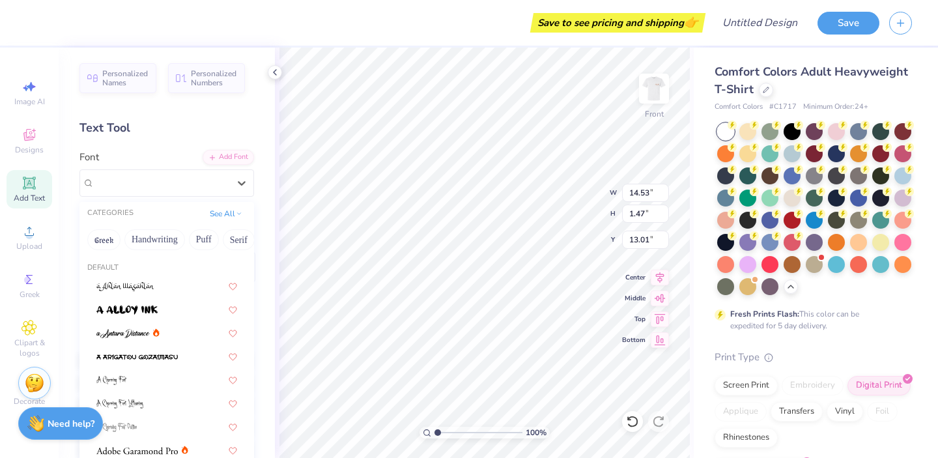
scroll to position [162, 0]
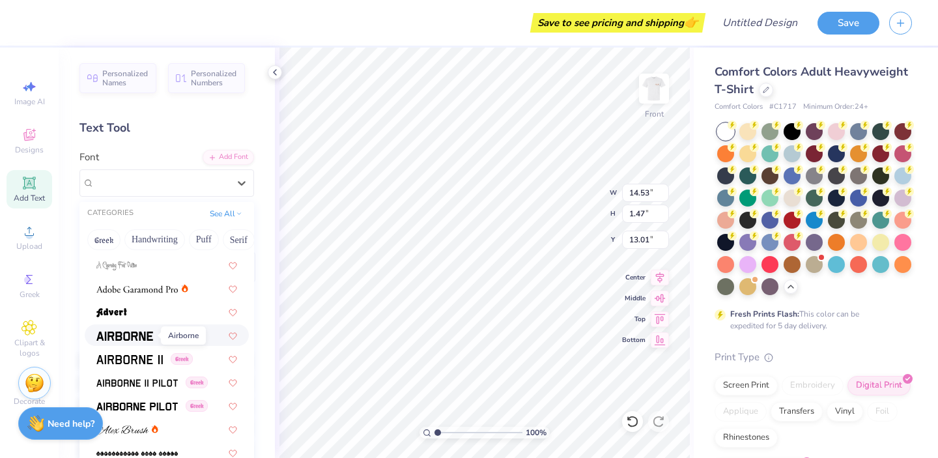
click at [130, 331] on span at bounding box center [124, 335] width 57 height 14
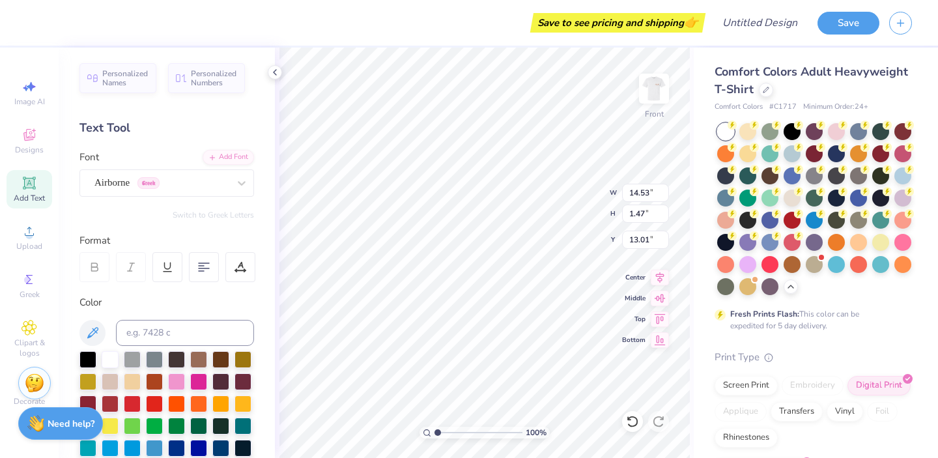
type input "1.52"
type input "12.99"
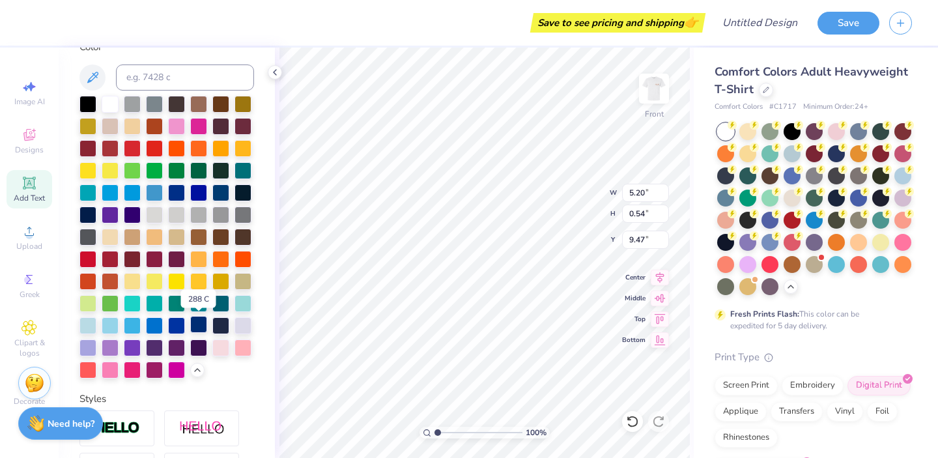
click at [200, 326] on div at bounding box center [198, 324] width 17 height 17
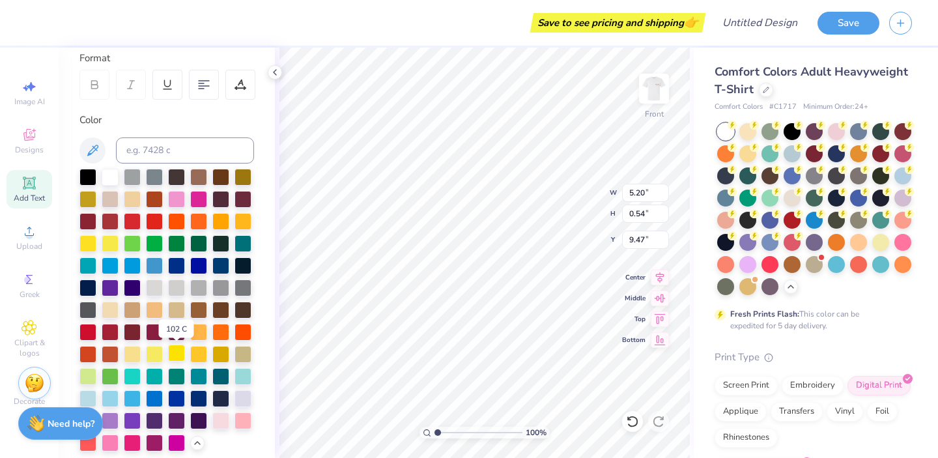
scroll to position [185, 0]
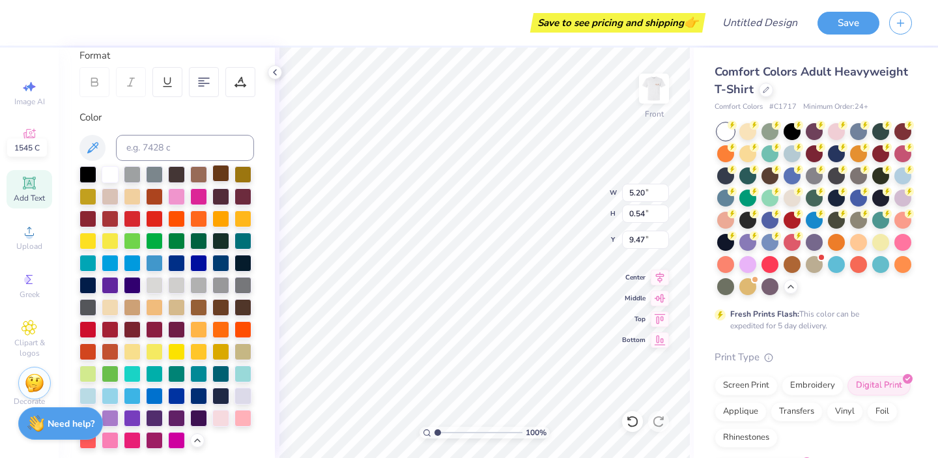
click at [224, 166] on div at bounding box center [220, 173] width 17 height 17
type input "5.20"
type input "0.54"
type input "9.47"
click at [91, 309] on div at bounding box center [87, 307] width 17 height 17
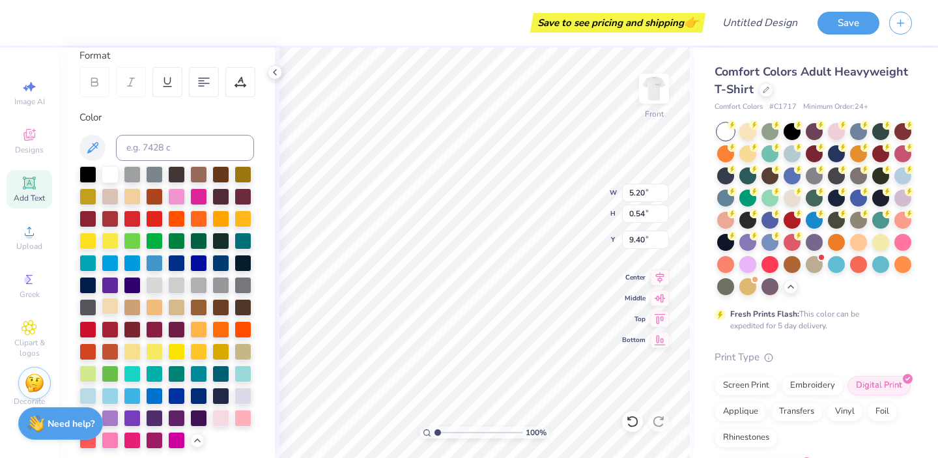
type input "9.71"
type input "16.97"
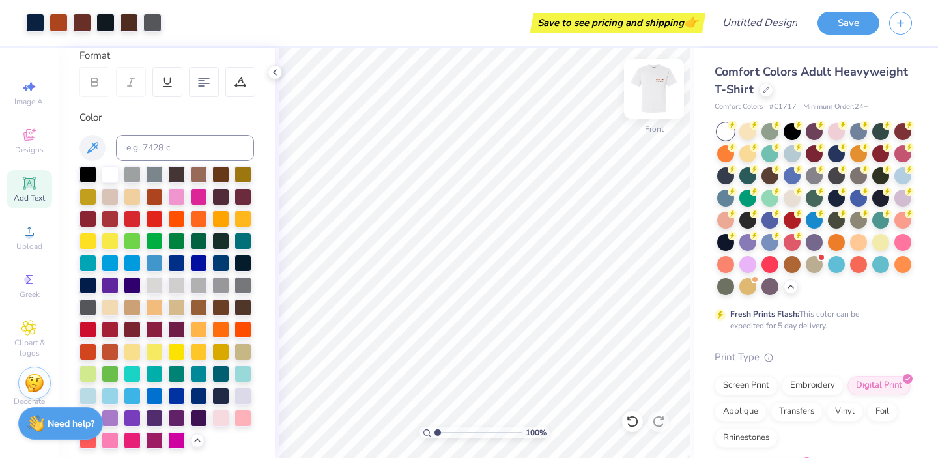
click at [666, 100] on img at bounding box center [654, 89] width 52 height 52
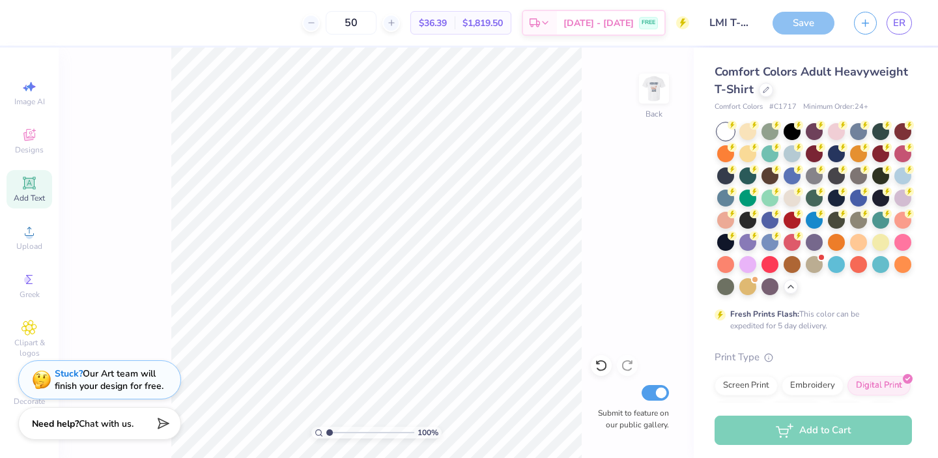
scroll to position [185, 0]
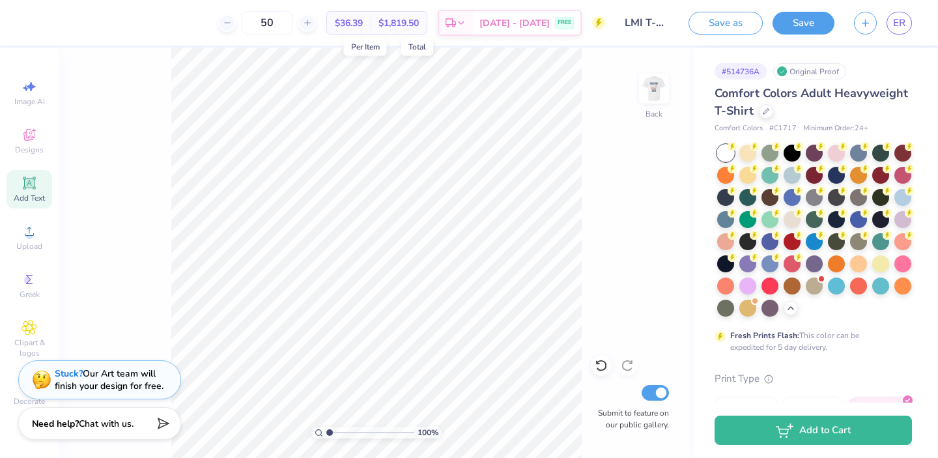
type input "50"
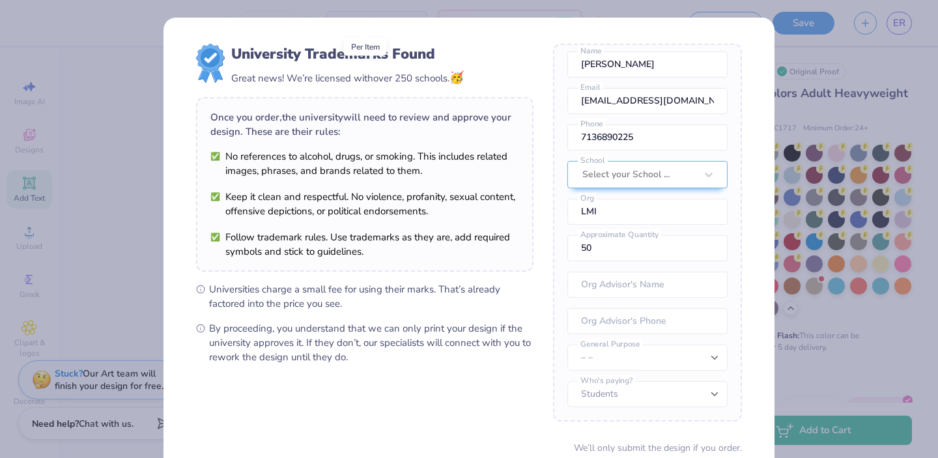
scroll to position [109, 0]
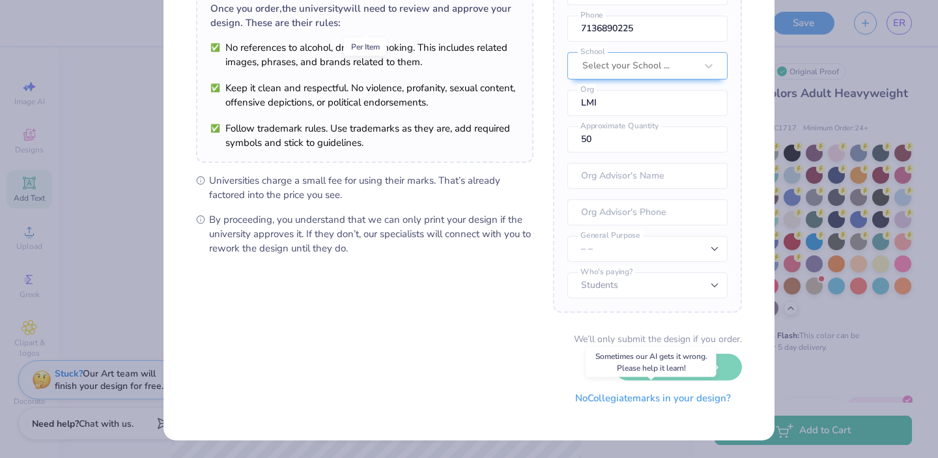
click at [677, 408] on button "No Collegiate marks in your design?" at bounding box center [653, 398] width 178 height 27
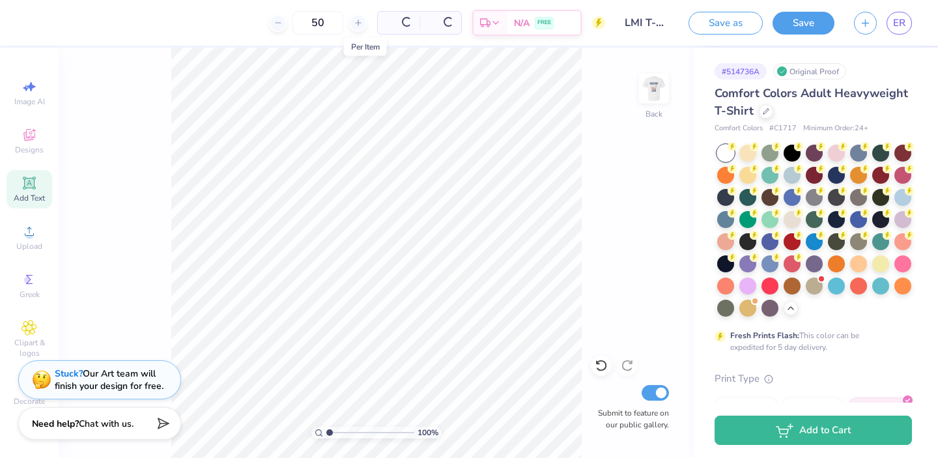
scroll to position [0, 0]
click at [657, 107] on img at bounding box center [654, 89] width 52 height 52
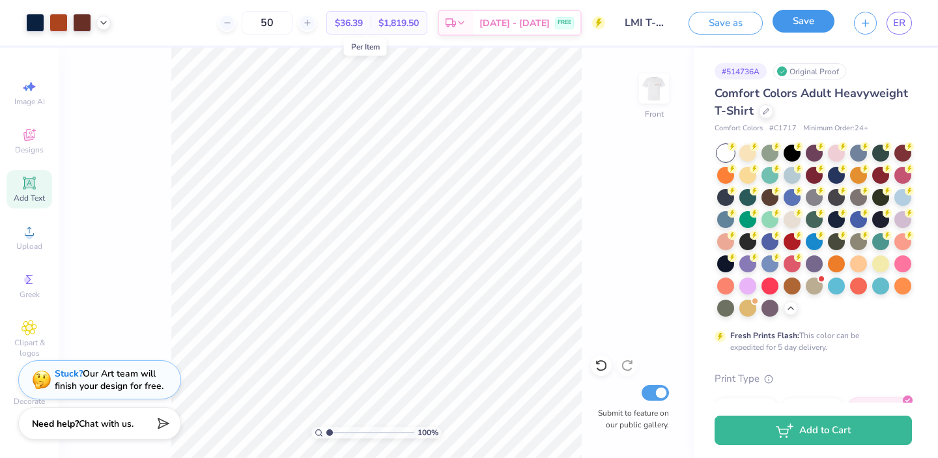
click at [811, 18] on button "Save" at bounding box center [804, 21] width 62 height 23
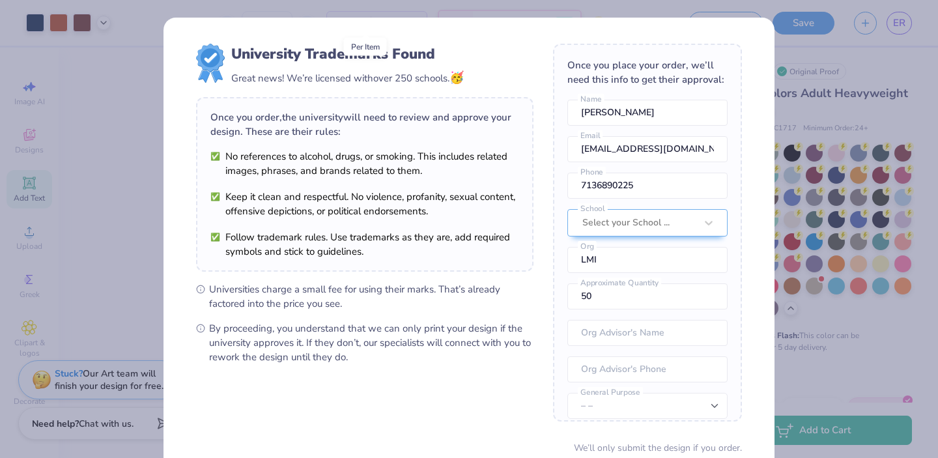
scroll to position [48, 0]
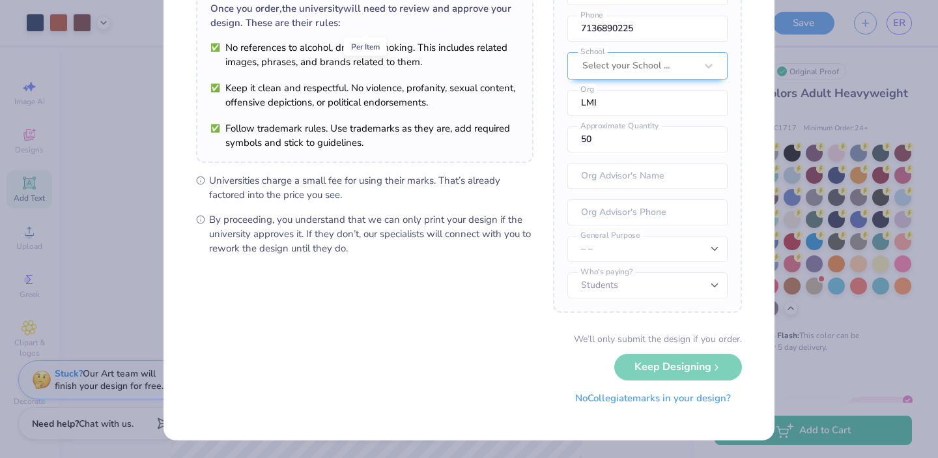
click at [668, 408] on button "No Collegiate marks in your design?" at bounding box center [653, 398] width 178 height 27
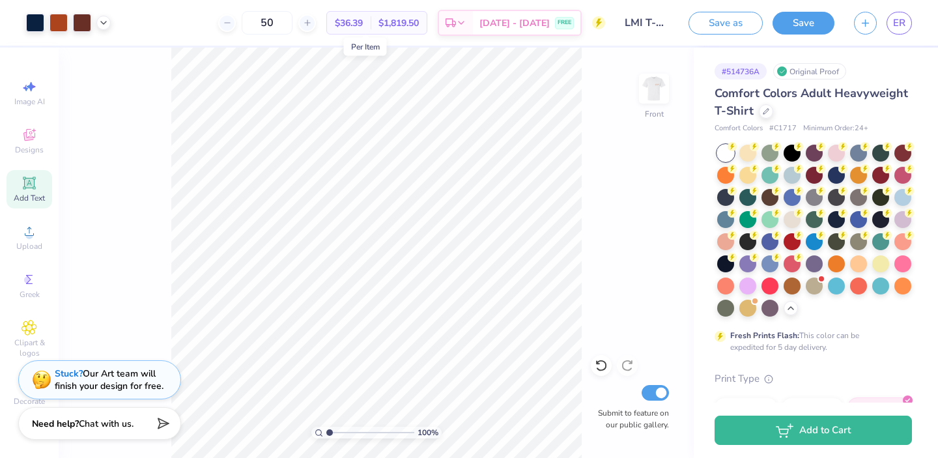
scroll to position [0, 0]
click at [788, 27] on button "Save" at bounding box center [804, 21] width 62 height 23
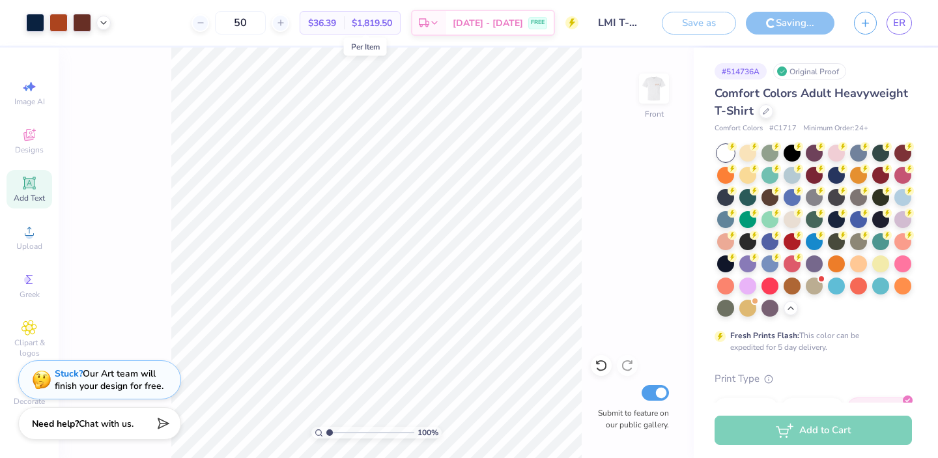
click at [691, 25] on div "Save as" at bounding box center [699, 23] width 74 height 23
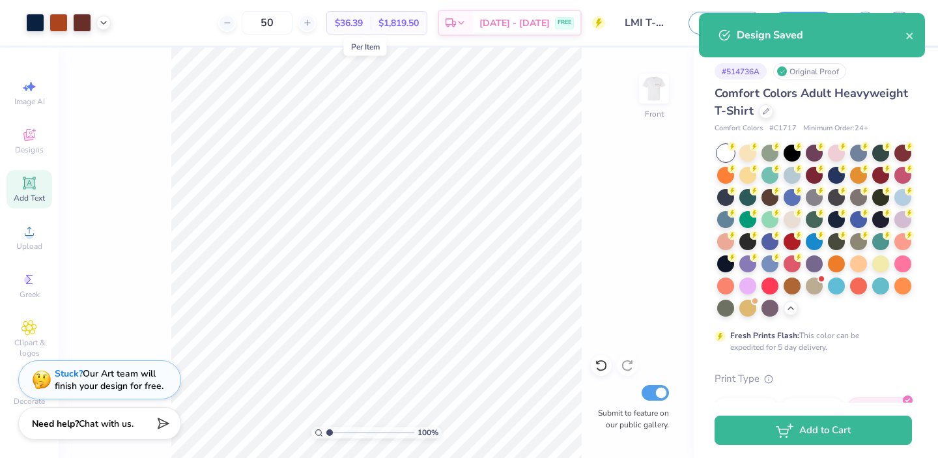
click at [904, 38] on div "Design Saved" at bounding box center [821, 35] width 169 height 16
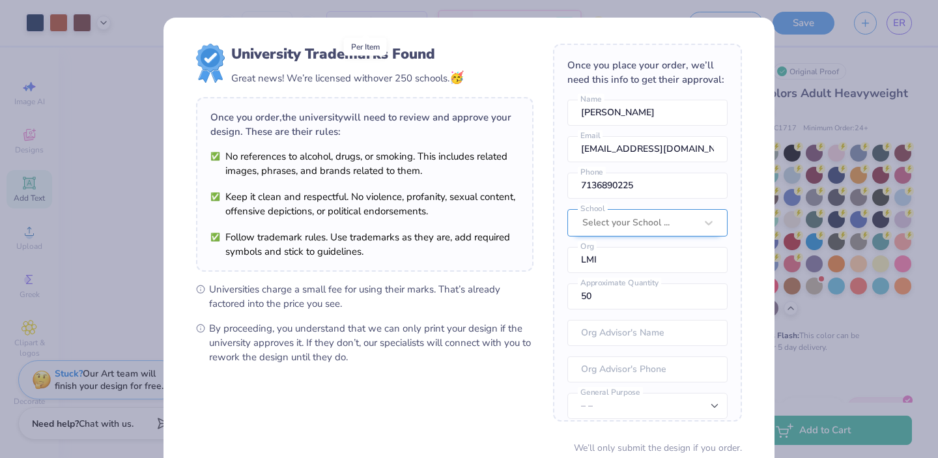
click at [687, 223] on div at bounding box center [638, 222] width 113 height 17
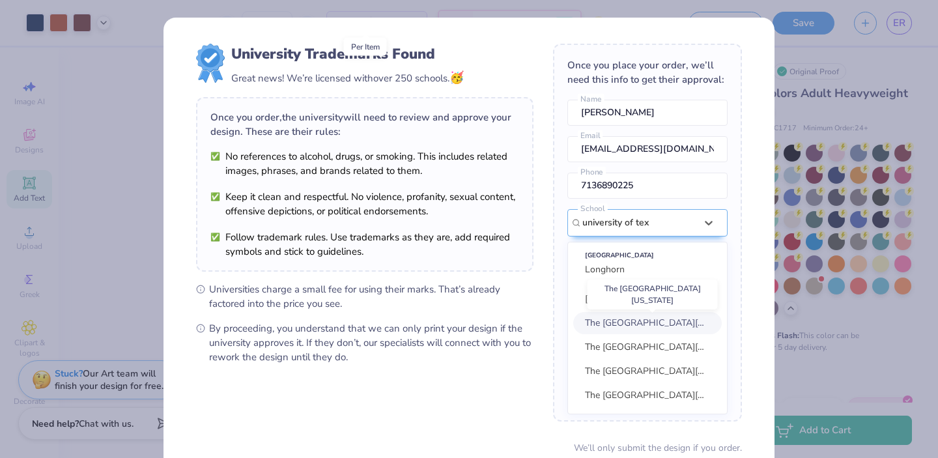
click at [685, 328] on span "The [GEOGRAPHIC_DATA][US_STATE]" at bounding box center [664, 323] width 159 height 12
type input "university of tex"
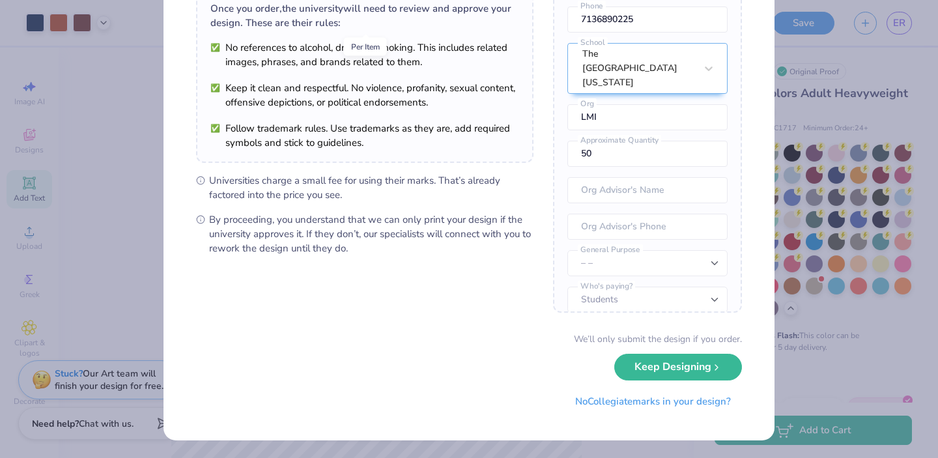
scroll to position [107, 0]
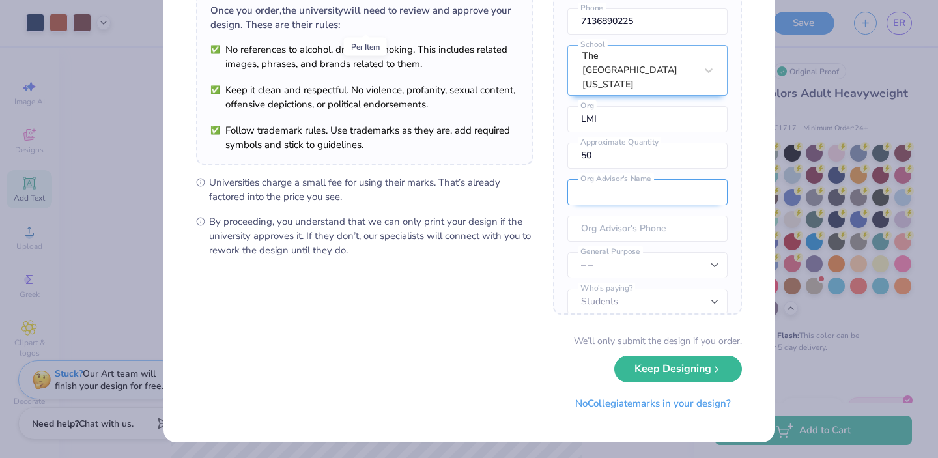
click at [649, 188] on input "text" at bounding box center [647, 192] width 160 height 26
click at [517, 318] on form "University Trademarks Found Great news! We’re licensed with over 250 schools. 🥳…" at bounding box center [469, 177] width 546 height 480
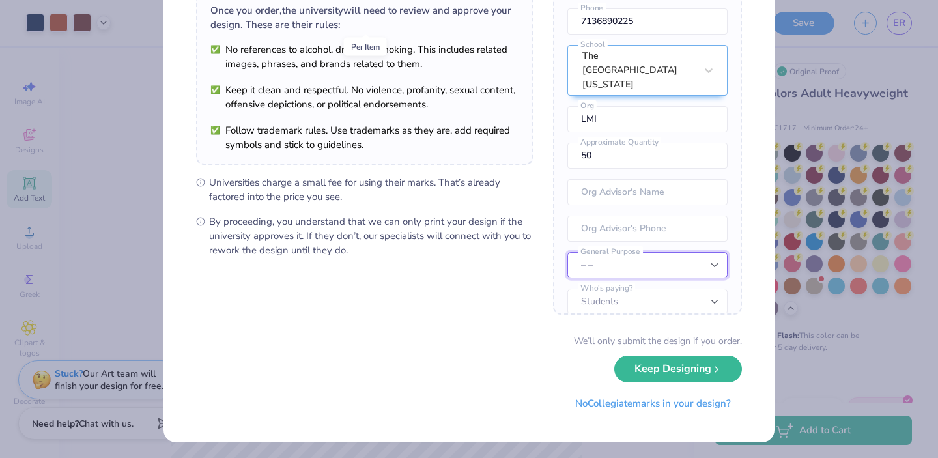
click at [708, 252] on select "– – Member apparel for registered Student Organization / Department / School Fu…" at bounding box center [647, 265] width 160 height 26
select select "Member apparel for registered Student Organization / Department / School"
click at [567, 252] on select "– – Member apparel for registered Student Organization / Department / School Fu…" at bounding box center [647, 265] width 160 height 26
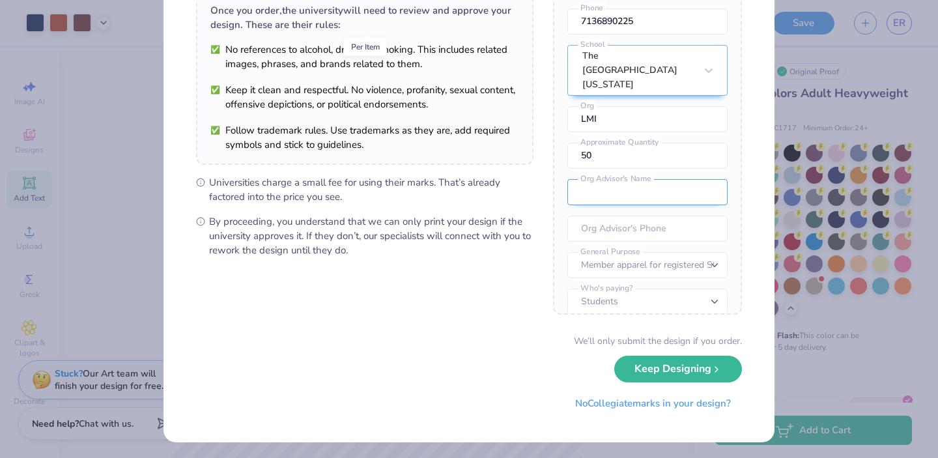
click at [648, 180] on input "text" at bounding box center [647, 192] width 160 height 26
type input "[PERSON_NAME]"
